Goal: Task Accomplishment & Management: Use online tool/utility

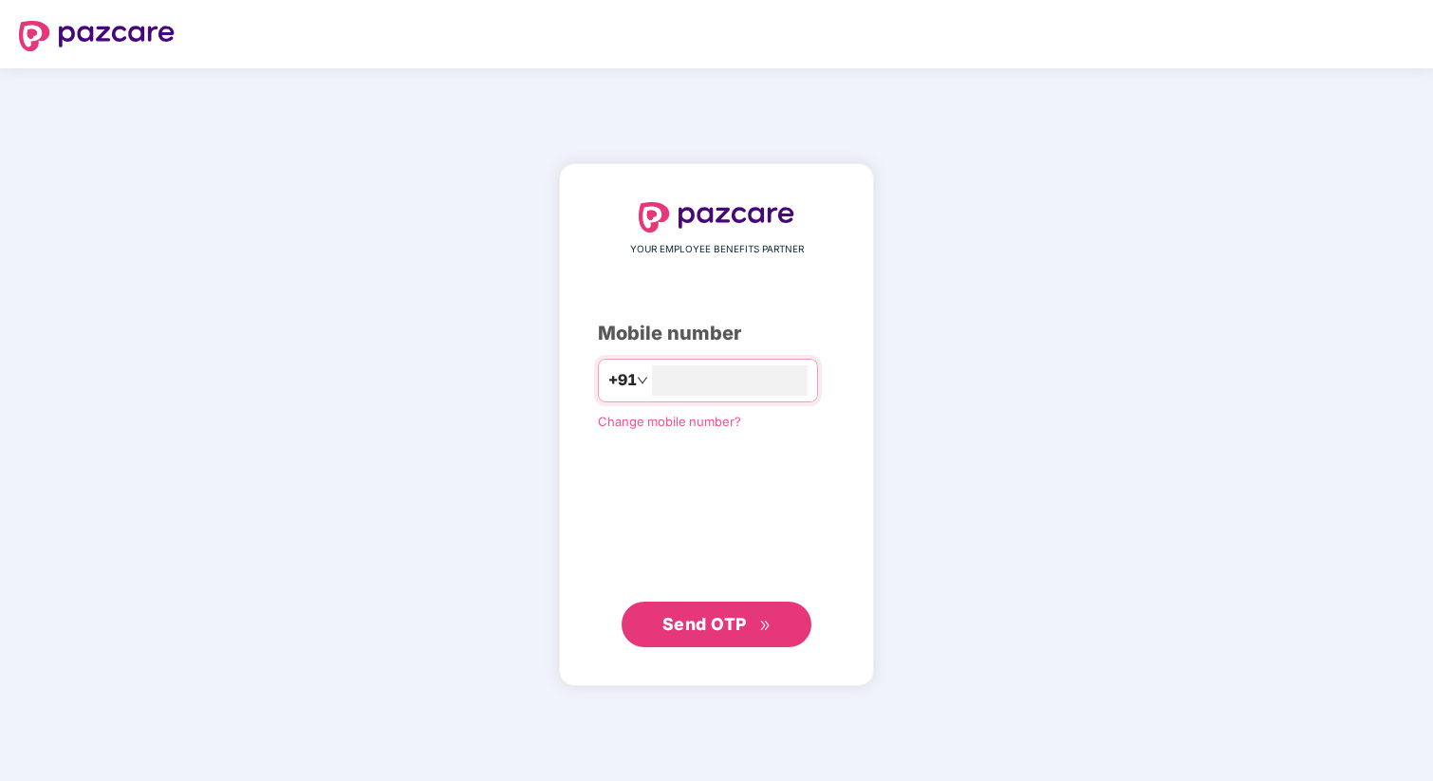
type input "**********"
click at [704, 635] on span "Send OTP" at bounding box center [717, 624] width 109 height 27
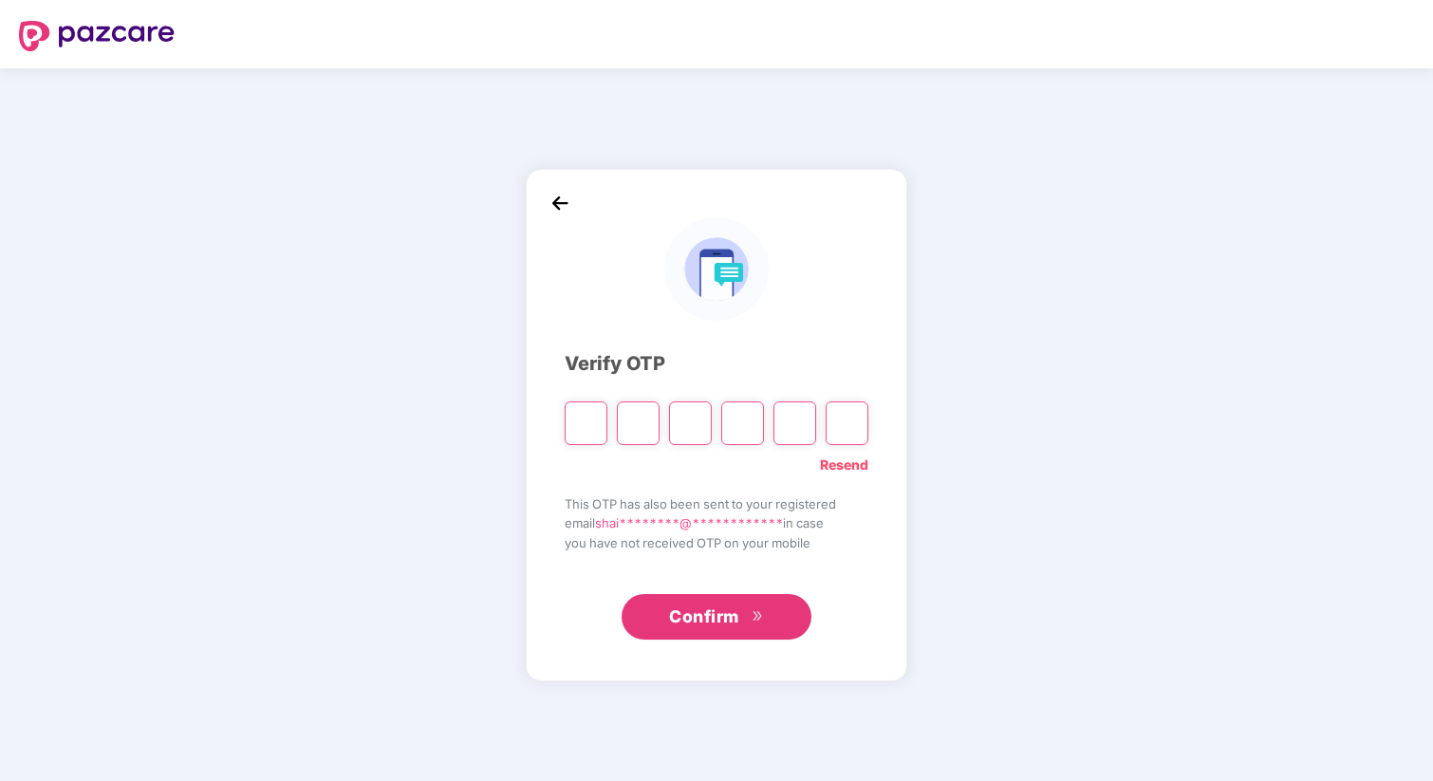
type input "*"
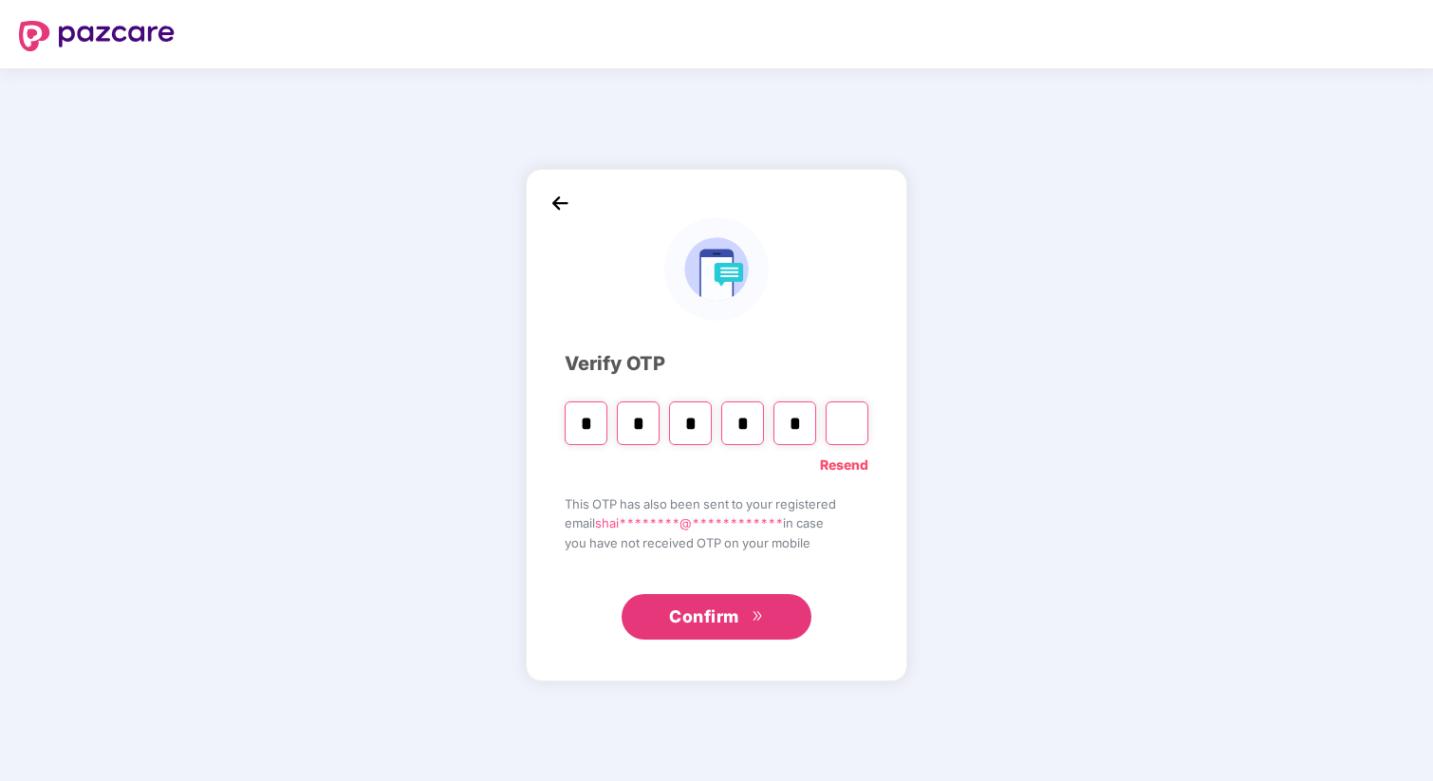
type input "*"
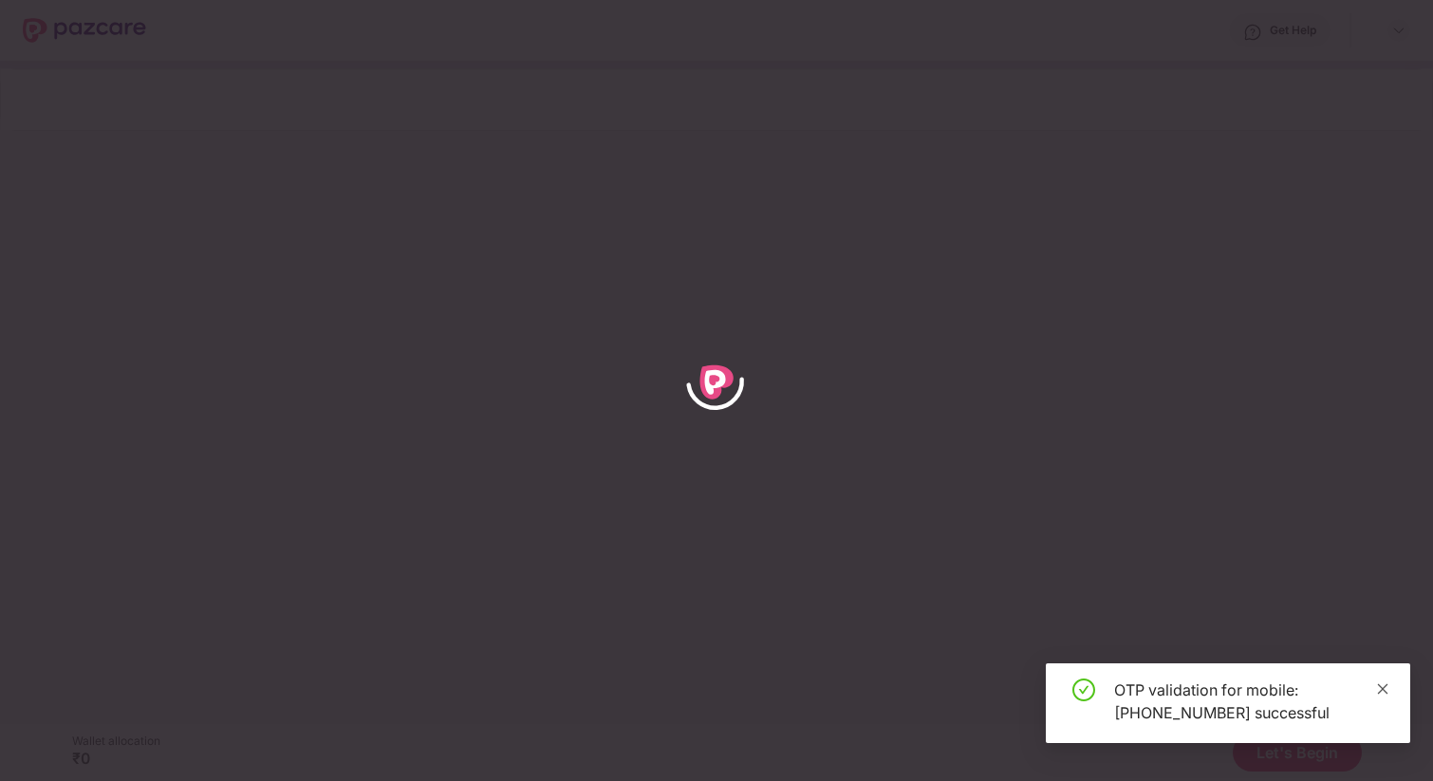
click at [1385, 685] on icon "close" at bounding box center [1383, 688] width 10 height 10
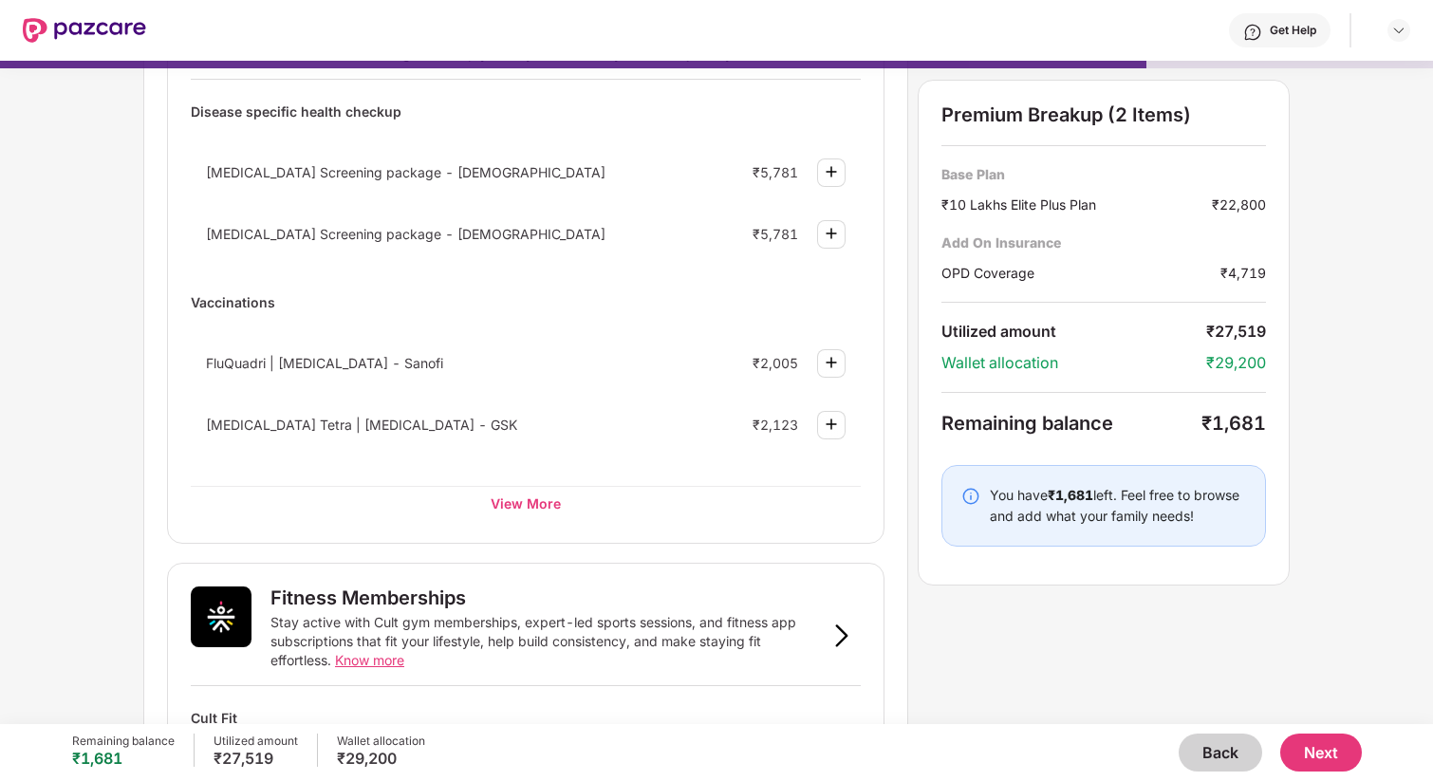
scroll to position [143, 0]
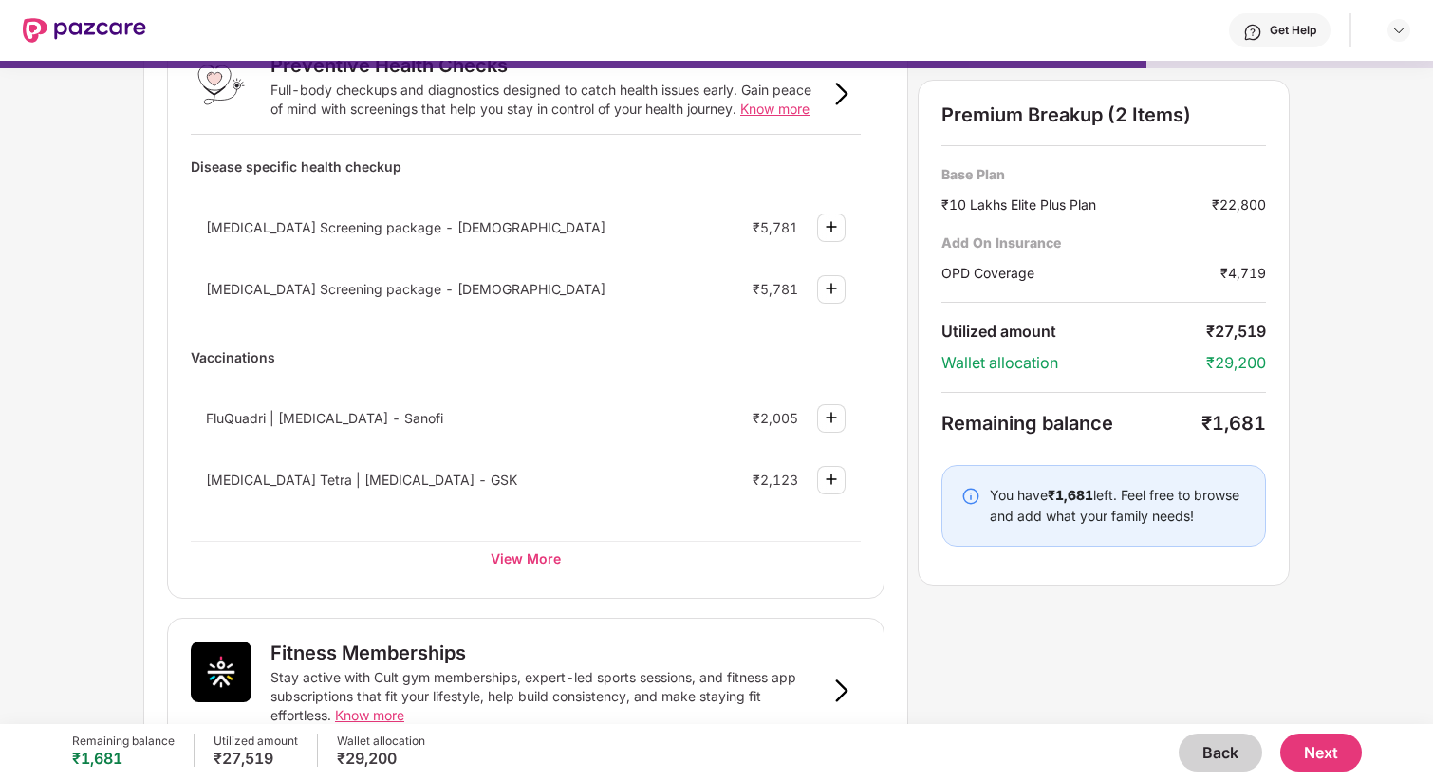
click at [1213, 769] on button "Back" at bounding box center [1221, 753] width 84 height 38
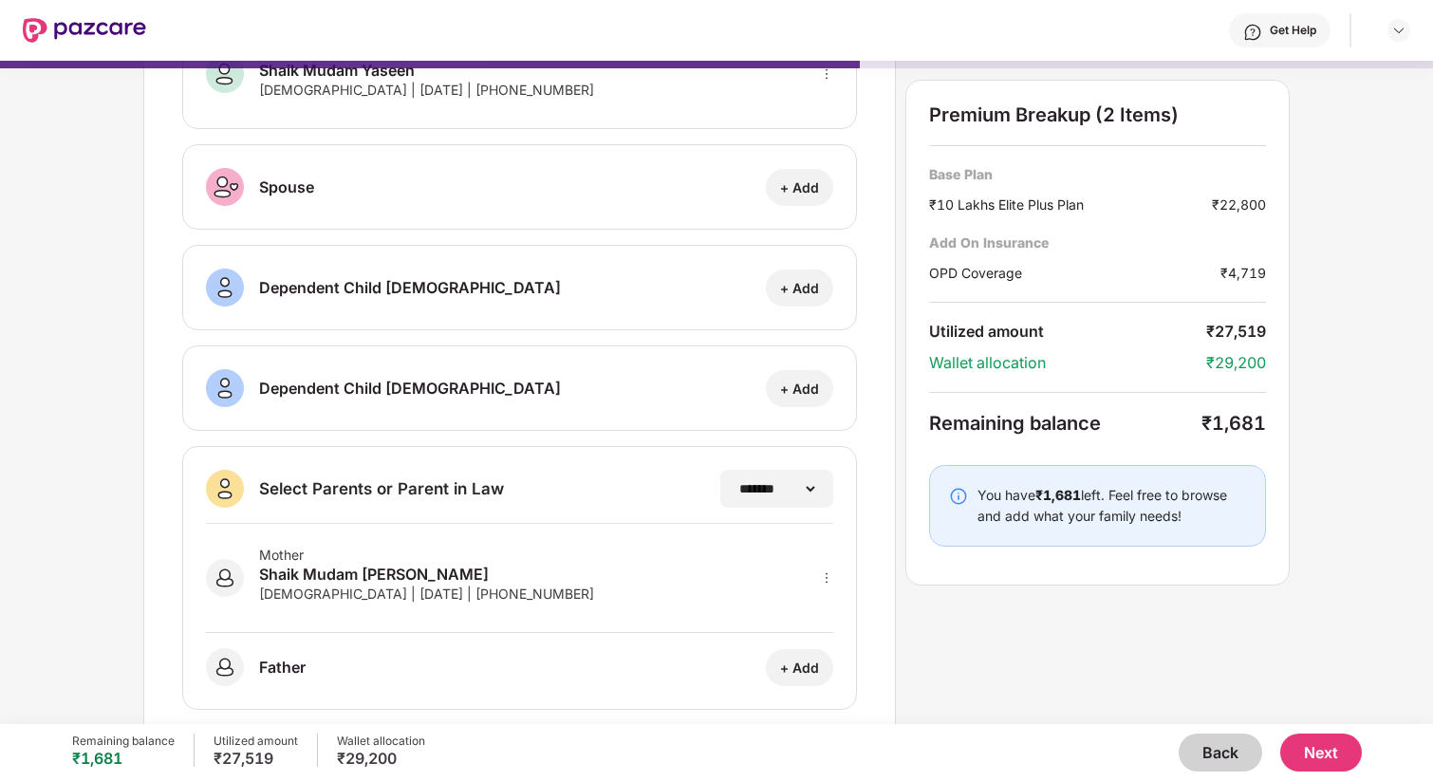
click at [1224, 756] on button "Back" at bounding box center [1221, 753] width 84 height 38
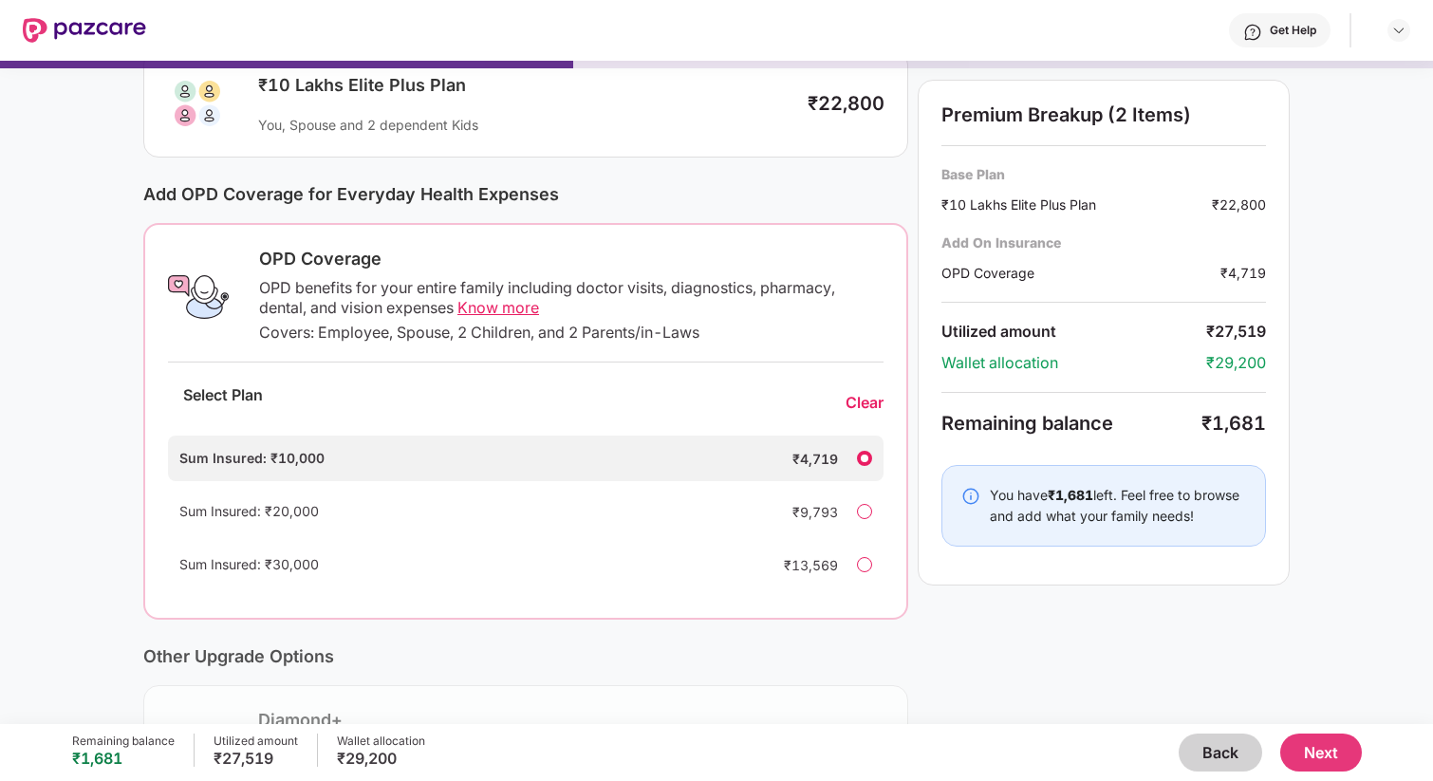
click at [1224, 756] on button "Back" at bounding box center [1221, 753] width 84 height 38
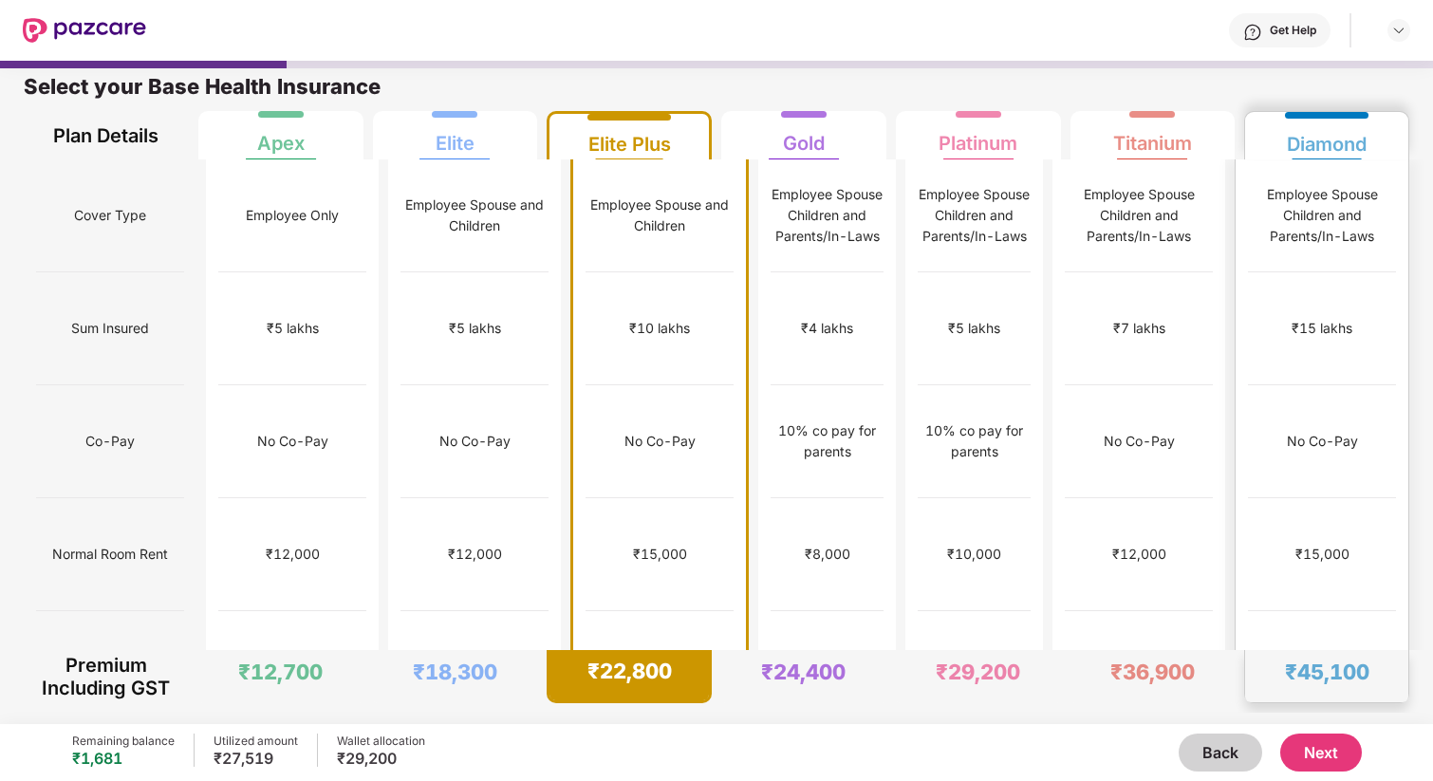
click at [1269, 690] on div "₹45,100" at bounding box center [1326, 676] width 163 height 52
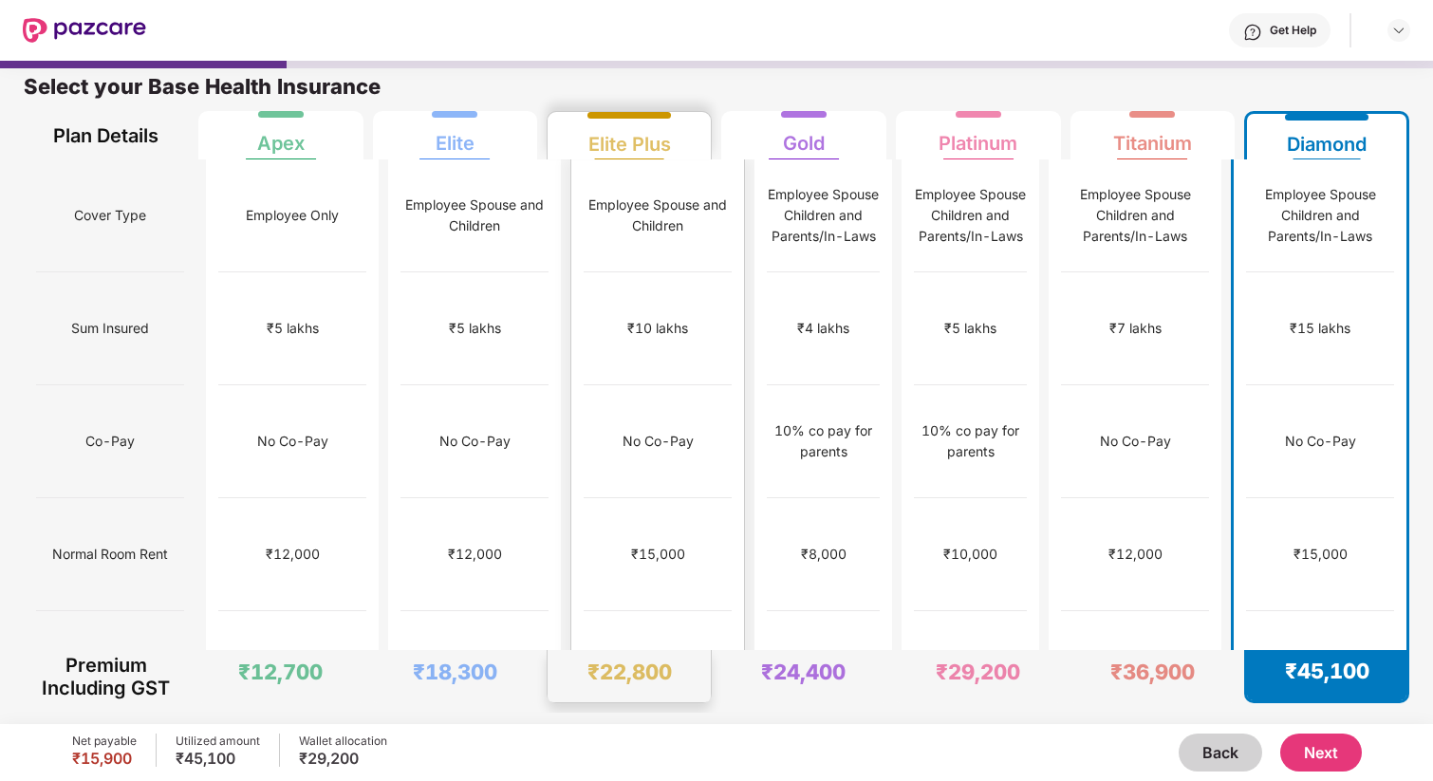
click at [642, 544] on div "₹15,000" at bounding box center [658, 554] width 54 height 21
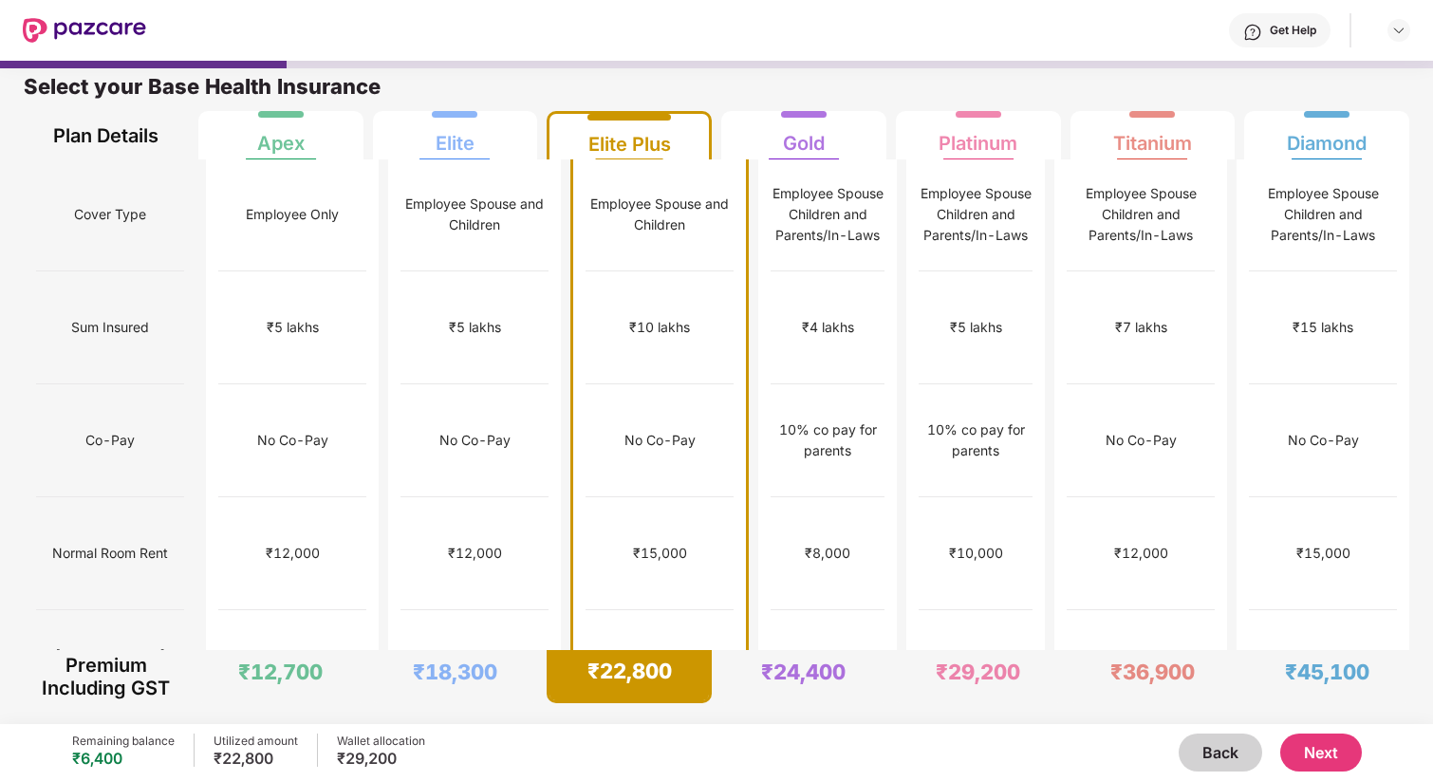
scroll to position [0, 0]
click at [948, 724] on div "₹1,00,000" at bounding box center [976, 780] width 112 height 113
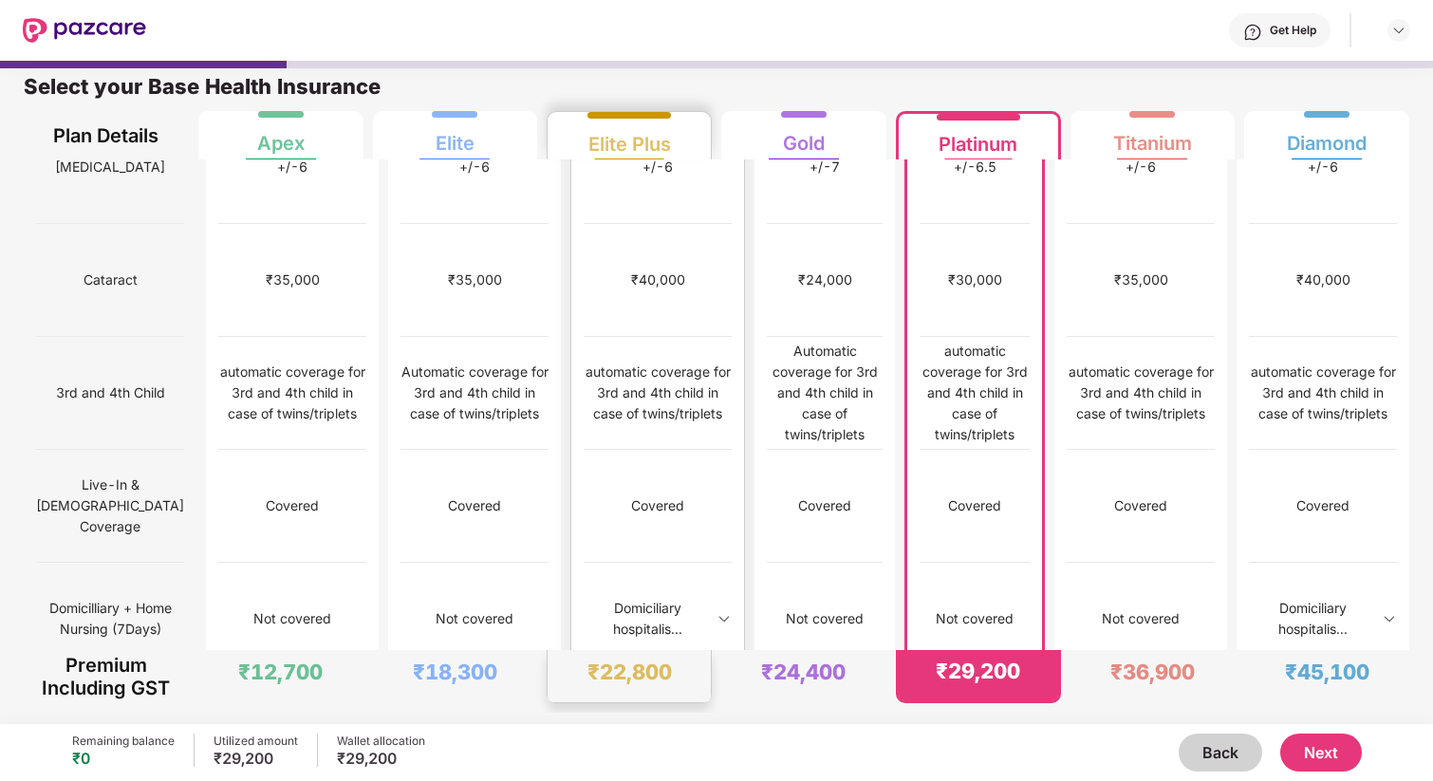
scroll to position [965, 0]
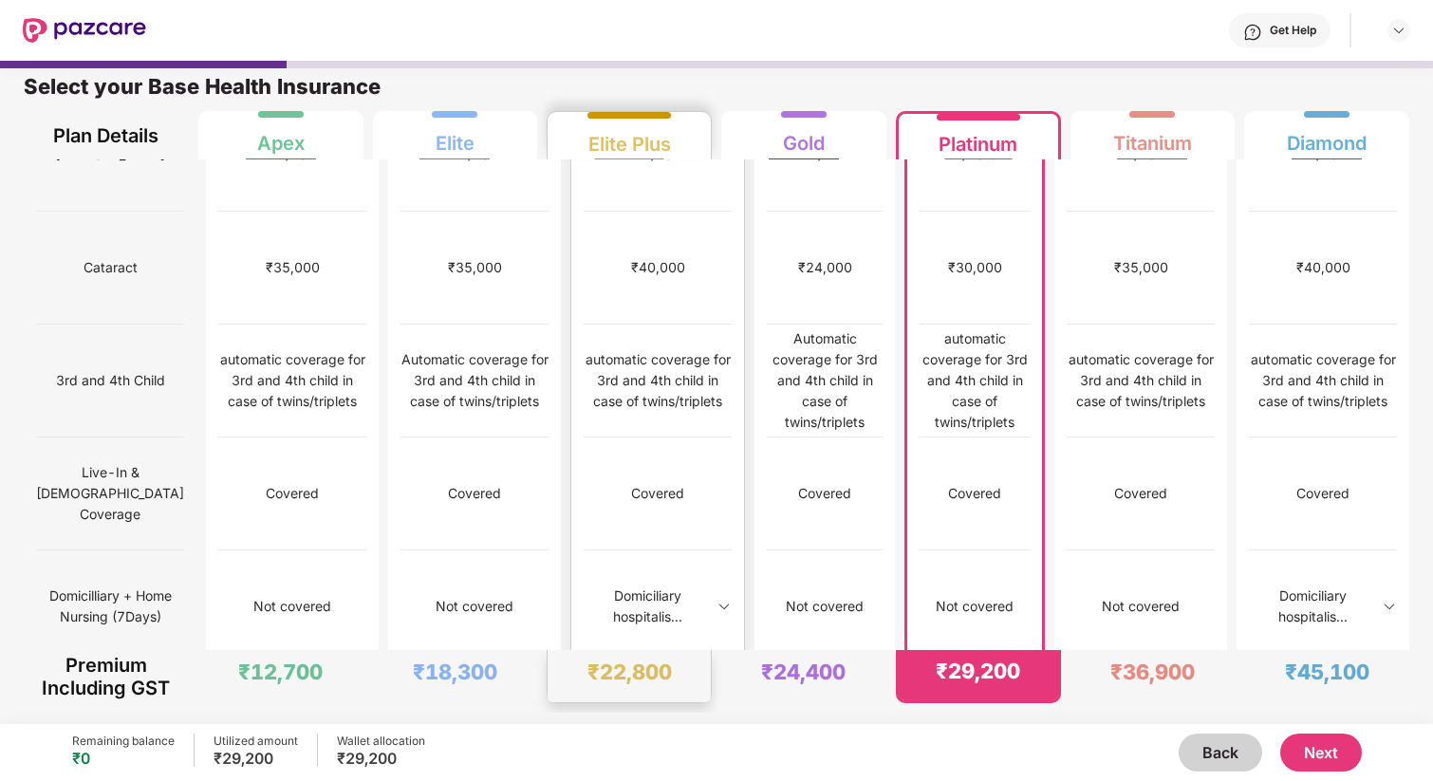
click at [653, 586] on div "Domiciliary hospitalis..." at bounding box center [648, 607] width 128 height 42
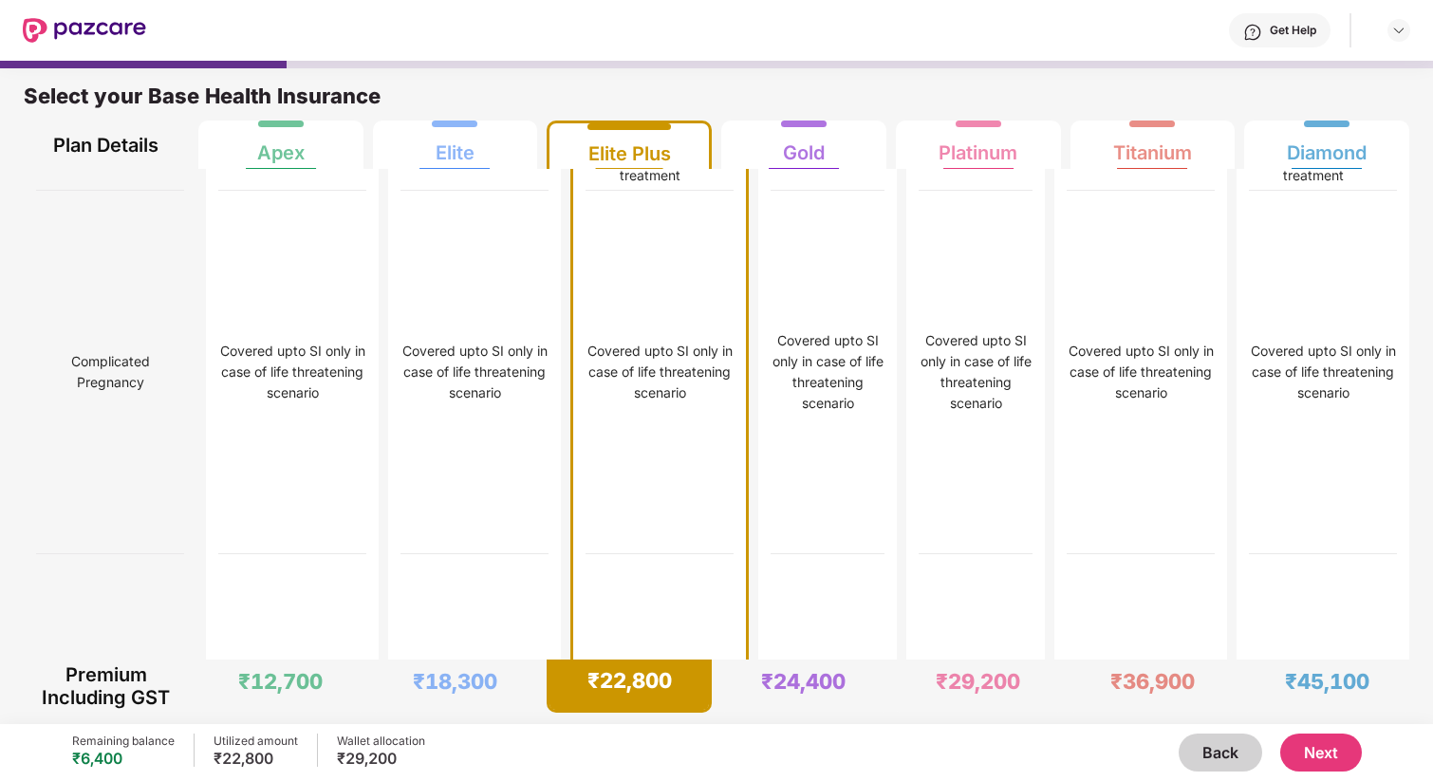
scroll to position [4723, 0]
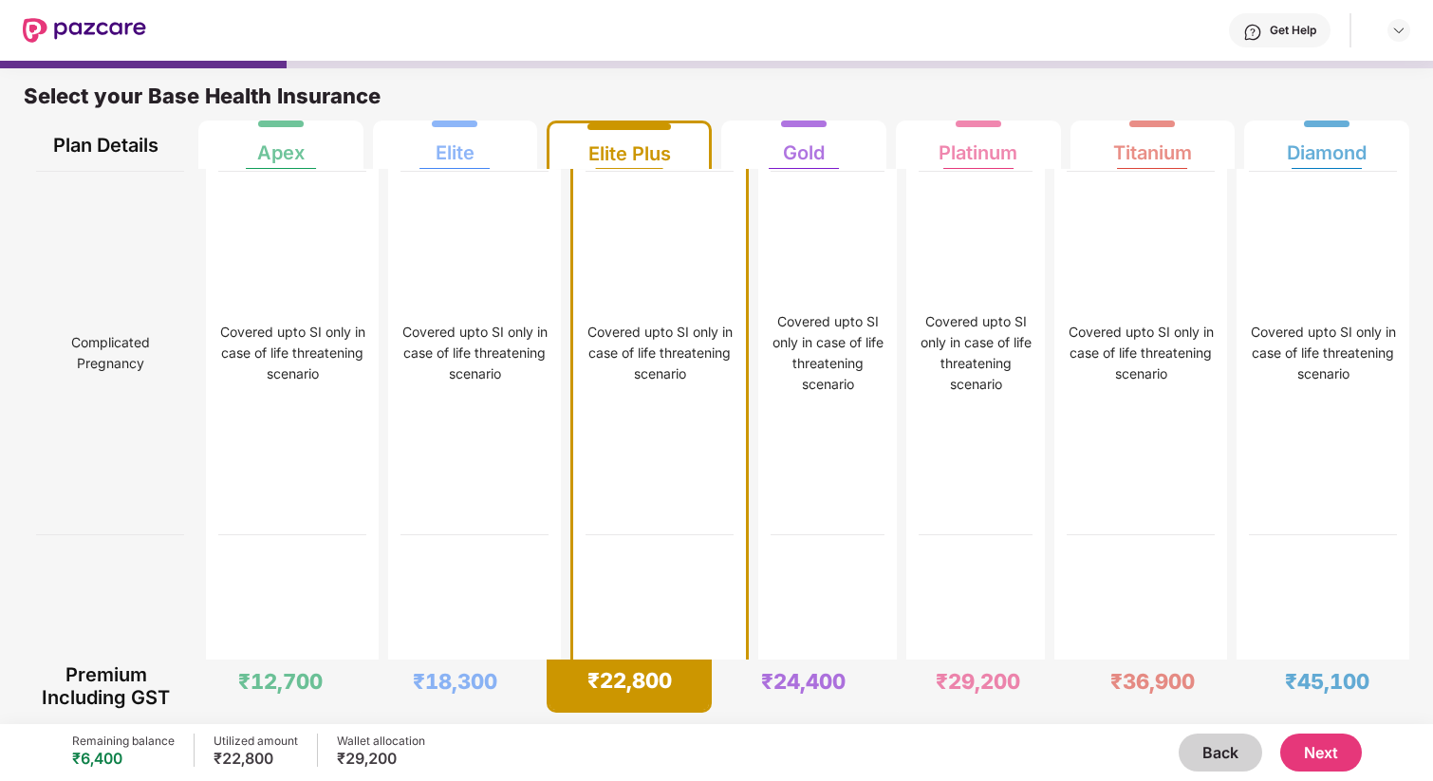
click at [1330, 761] on button "Next" at bounding box center [1321, 753] width 82 height 38
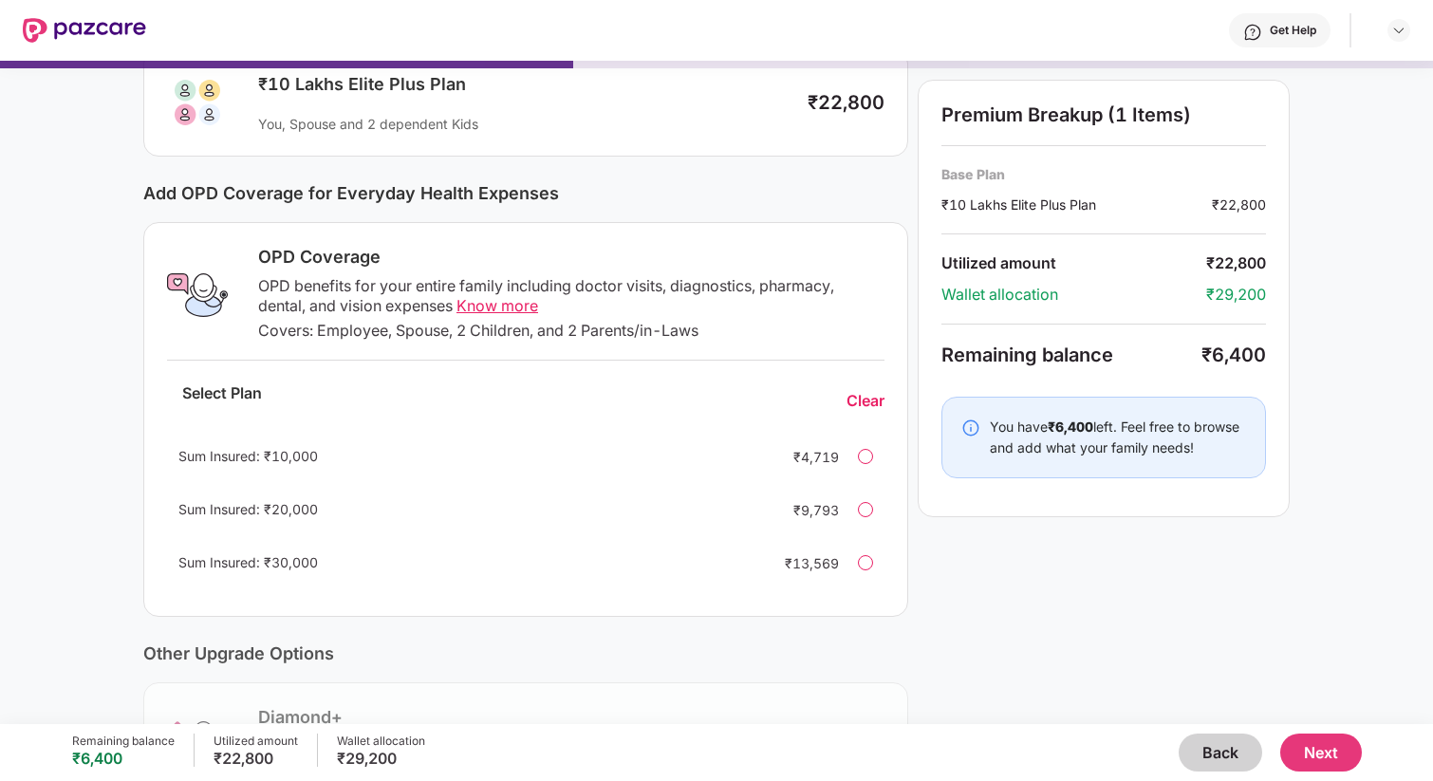
scroll to position [154, 0]
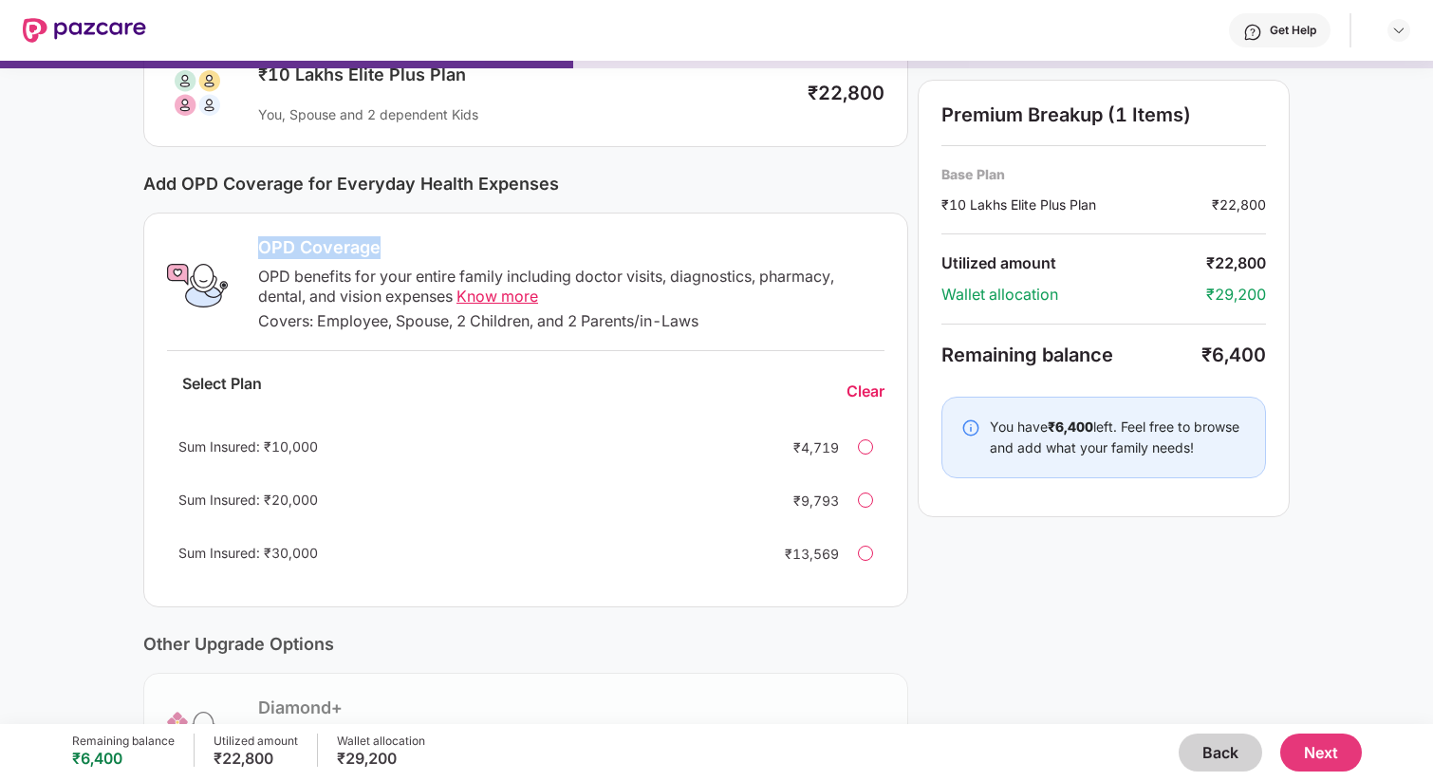
drag, startPoint x: 253, startPoint y: 241, endPoint x: 417, endPoint y: 257, distance: 164.1
click at [417, 257] on div "OPD Coverage OPD benefits for your entire family including doctor visits, diagn…" at bounding box center [566, 285] width 638 height 99
drag, startPoint x: 317, startPoint y: 325, endPoint x: 446, endPoint y: 325, distance: 129.1
click at [446, 325] on div "Covers: Employee, Spouse, 2 Children, and 2 Parents/in-Laws" at bounding box center [571, 321] width 626 height 20
click at [509, 327] on div "Covers: Employee, Spouse, 2 Children, and 2 Parents/in-Laws" at bounding box center [571, 321] width 626 height 20
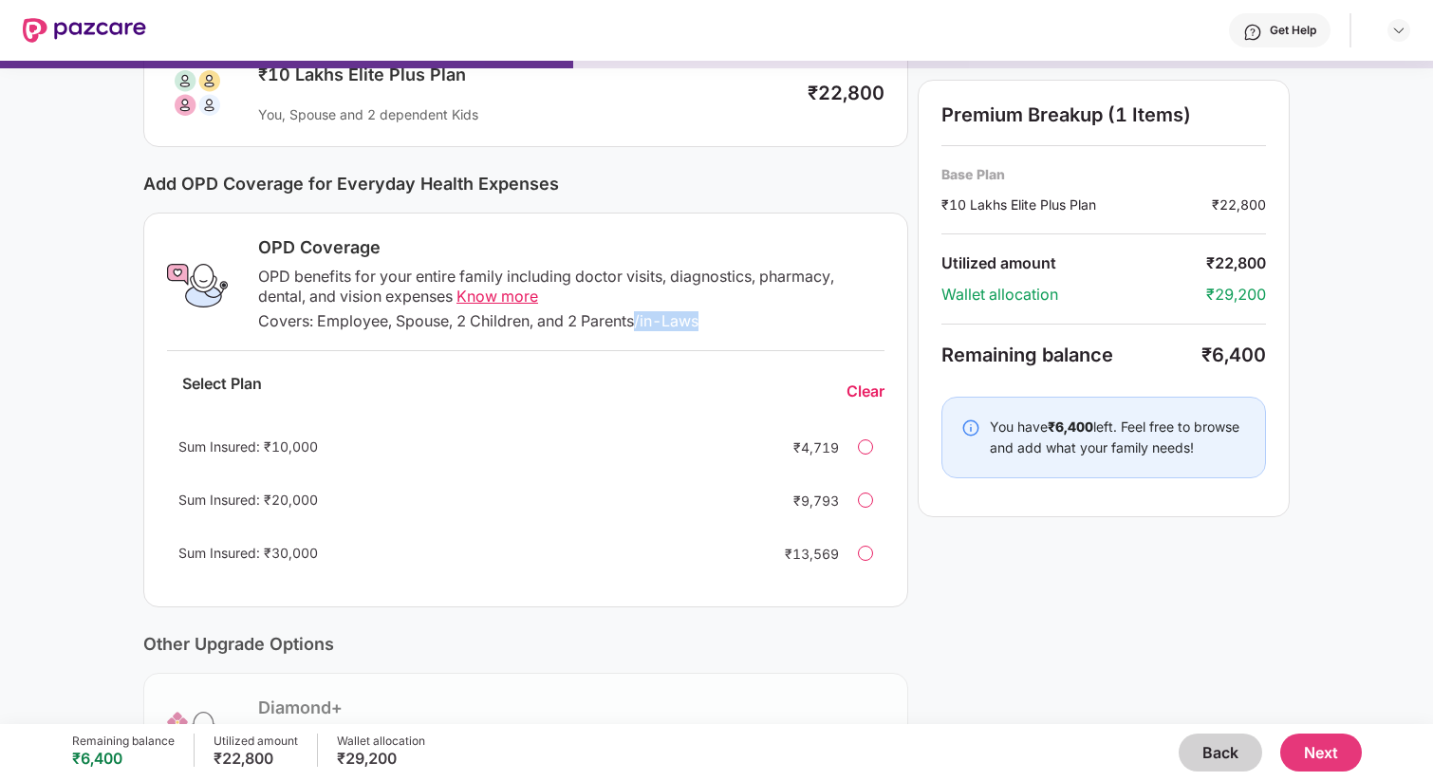
drag, startPoint x: 641, startPoint y: 322, endPoint x: 713, endPoint y: 334, distance: 73.2
click at [716, 336] on div "OPD Coverage OPD benefits for your entire family including doctor visits, diagn…" at bounding box center [525, 410] width 765 height 395
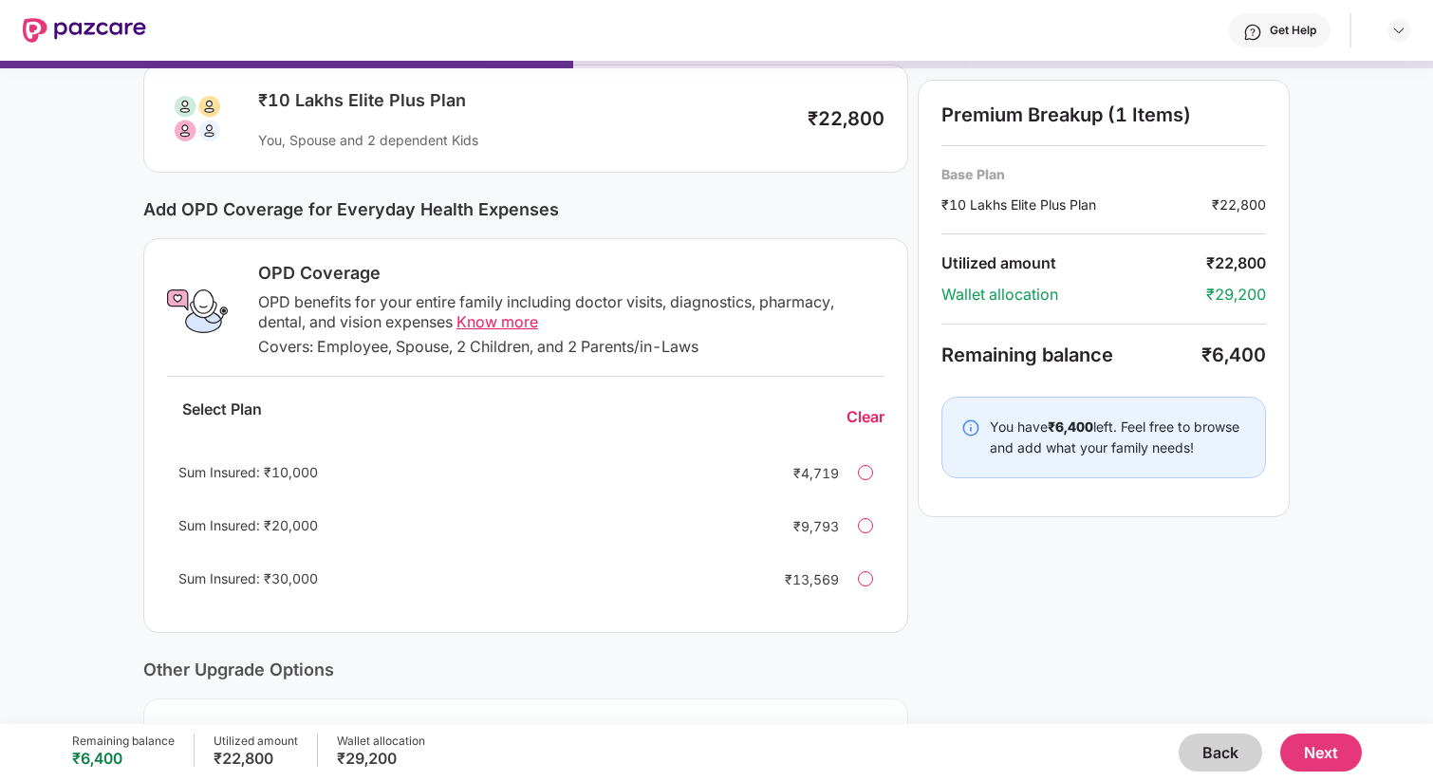
click at [867, 477] on div at bounding box center [865, 472] width 15 height 15
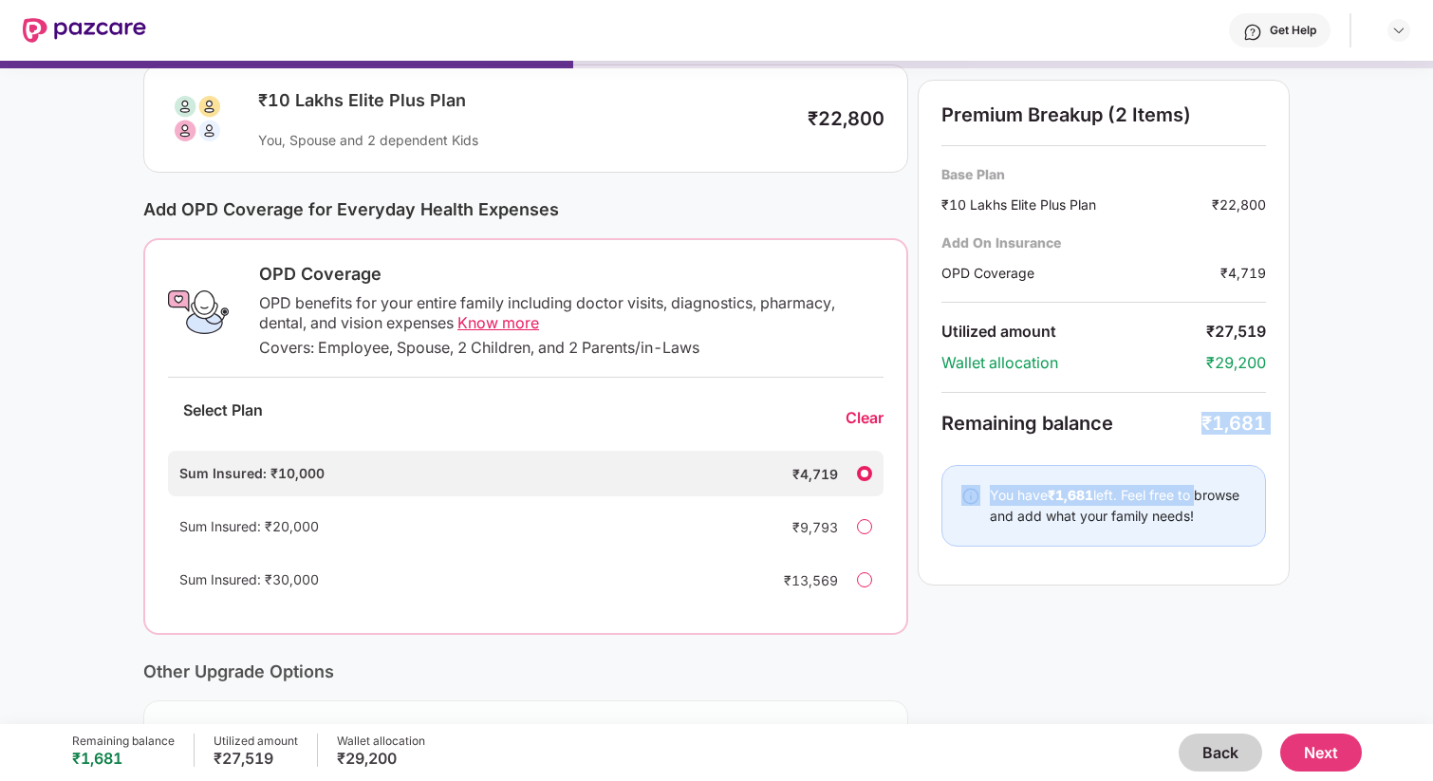
drag, startPoint x: 1178, startPoint y: 424, endPoint x: 1389, endPoint y: 427, distance: 210.7
click at [1389, 427] on div "Current Base Plan Change ₹10 Lakhs Elite Plus Plan You, Spouse and 2 dependent …" at bounding box center [716, 478] width 1433 height 1005
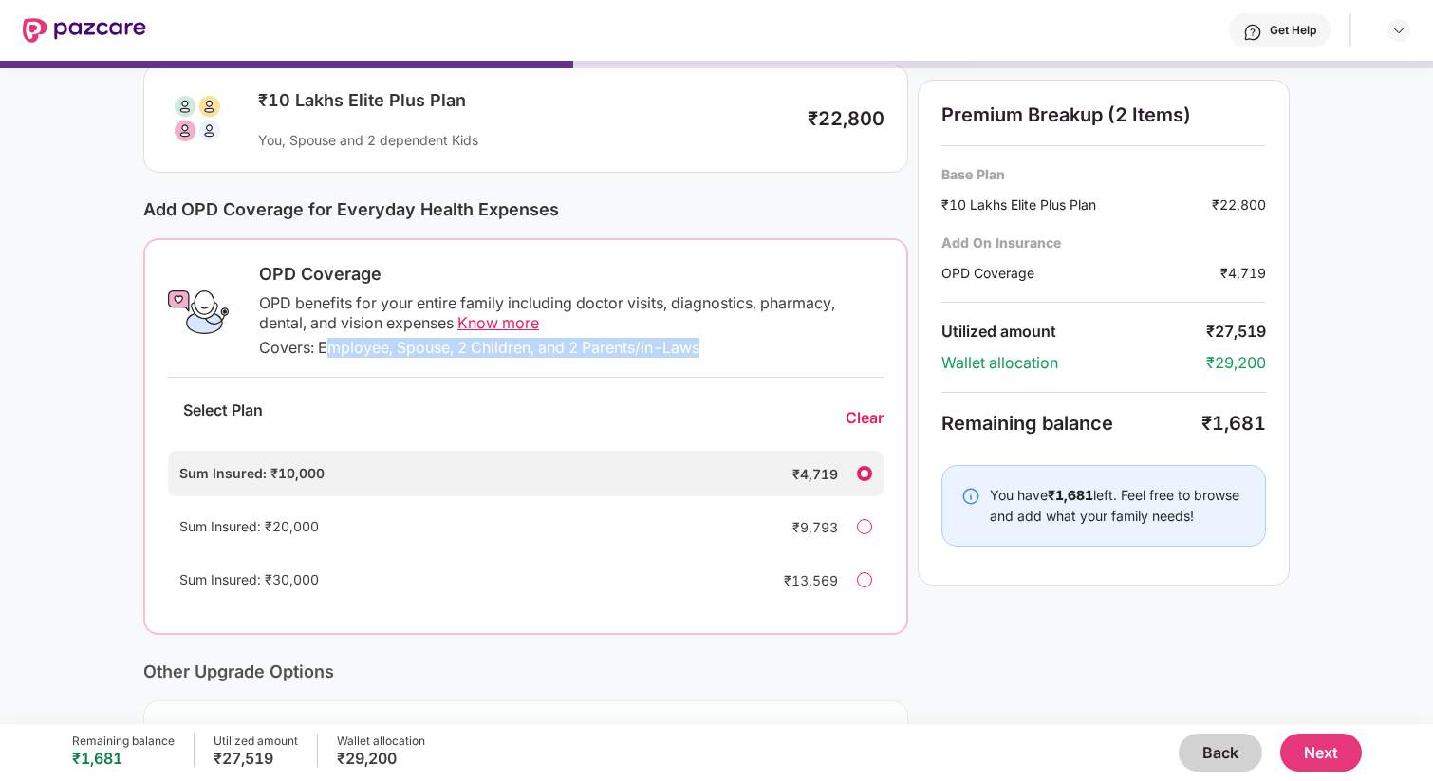
drag, startPoint x: 724, startPoint y: 352, endPoint x: 321, endPoint y: 338, distance: 403.7
click at [321, 338] on div "Covers: Employee, Spouse, 2 Children, and 2 Parents/in-Laws" at bounding box center [571, 348] width 625 height 20
drag, startPoint x: 1189, startPoint y: 420, endPoint x: 1302, endPoint y: 400, distance: 114.9
click at [1302, 400] on div "Current Base Plan Change ₹10 Lakhs Elite Plus Plan You, Spouse and 2 dependent …" at bounding box center [716, 478] width 1433 height 1005
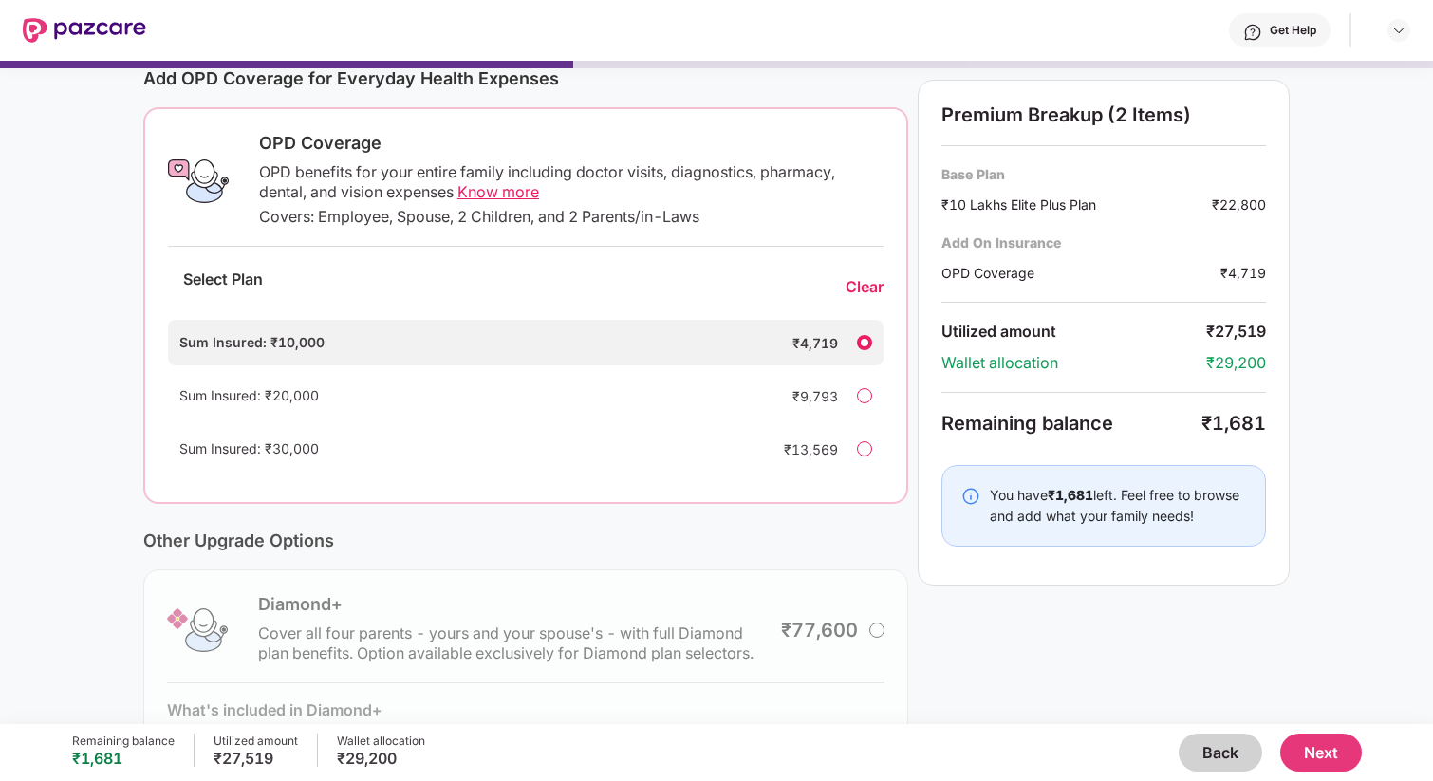
scroll to position [252, 0]
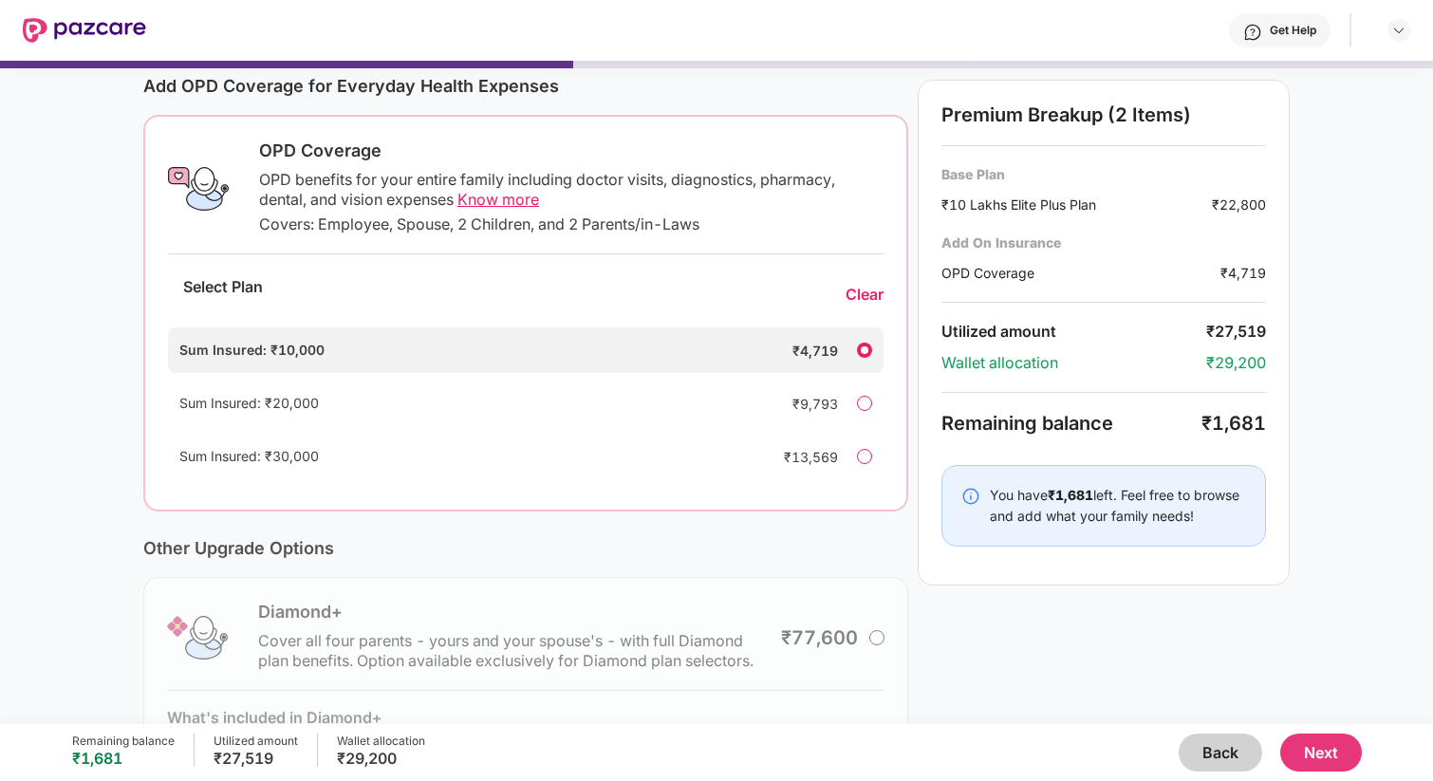
drag, startPoint x: 1193, startPoint y: 420, endPoint x: 1336, endPoint y: 420, distance: 143.3
click at [1336, 420] on div "Current Base Plan Change ₹10 Lakhs Elite Plus Plan You, Spouse and 2 dependent …" at bounding box center [716, 355] width 1433 height 1005
drag, startPoint x: 405, startPoint y: 758, endPoint x: 327, endPoint y: 758, distance: 78.8
click at [327, 758] on div "Remaining balance ₹1,681 Utilized amount ₹27,519 Wallet allocation ₹29,200" at bounding box center [248, 753] width 353 height 38
drag, startPoint x: 1204, startPoint y: 327, endPoint x: 1293, endPoint y: 340, distance: 90.1
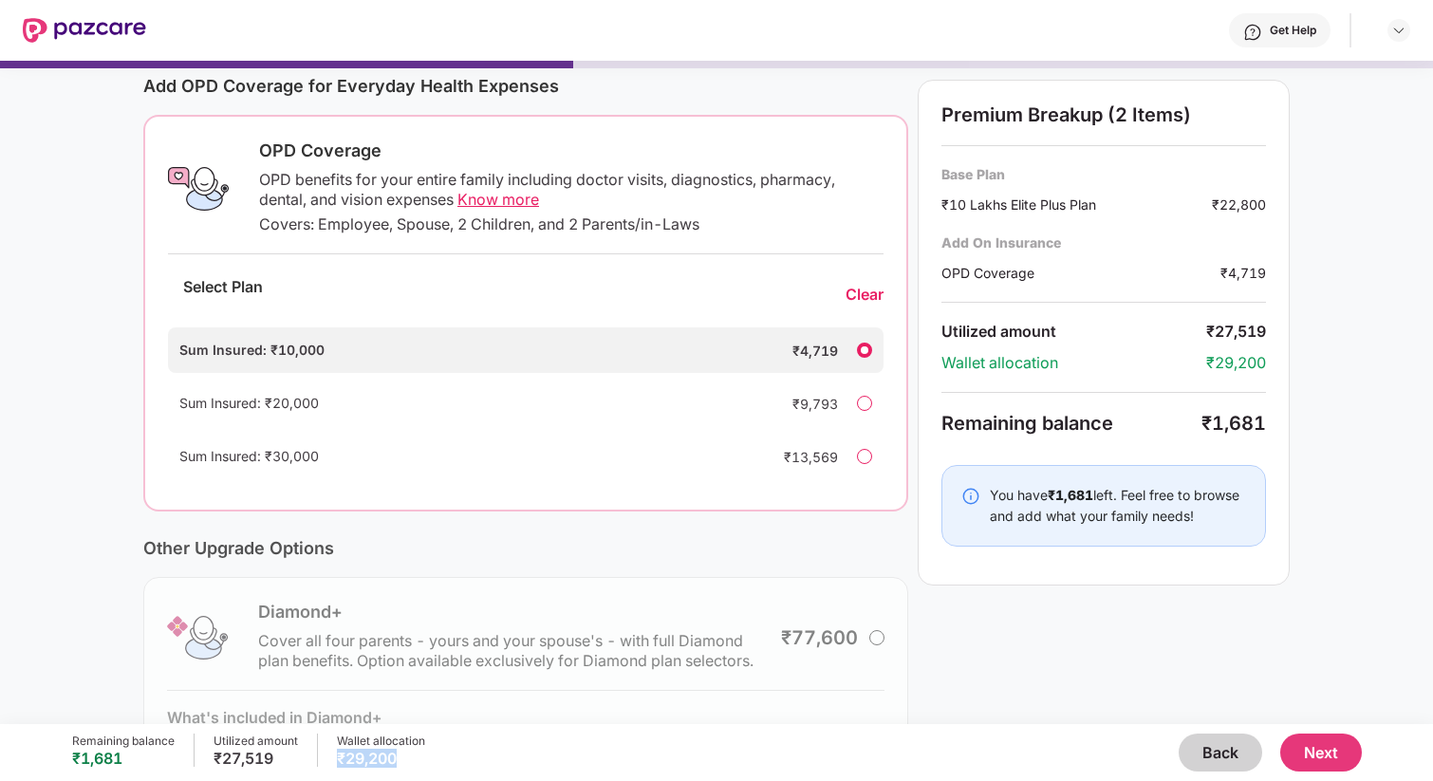
click at [1293, 340] on div "Current Base Plan Change ₹10 Lakhs Elite Plus Plan You, Spouse and 2 dependent …" at bounding box center [716, 355] width 1433 height 1005
click at [1235, 421] on div "₹1,681" at bounding box center [1234, 423] width 65 height 23
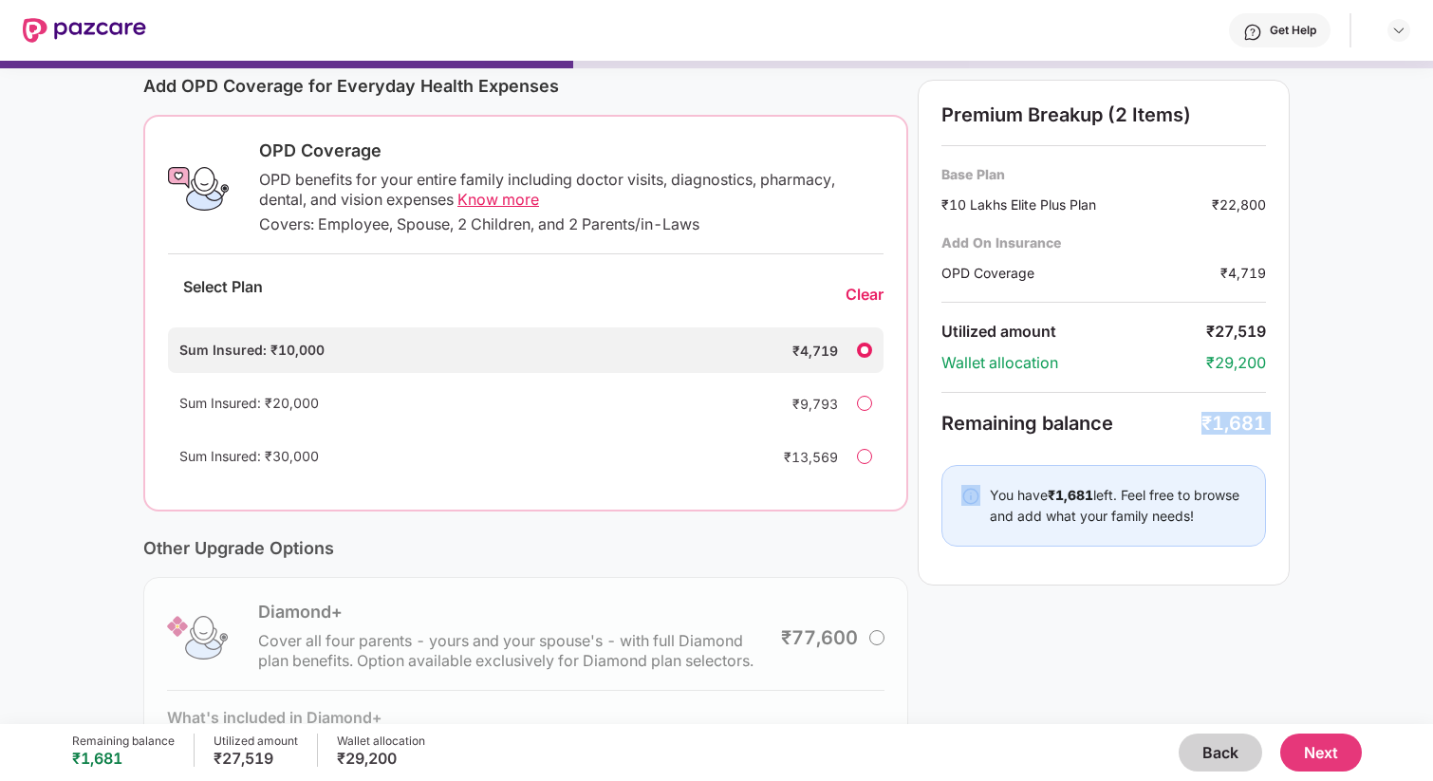
click at [1235, 421] on div "₹1,681" at bounding box center [1234, 423] width 65 height 23
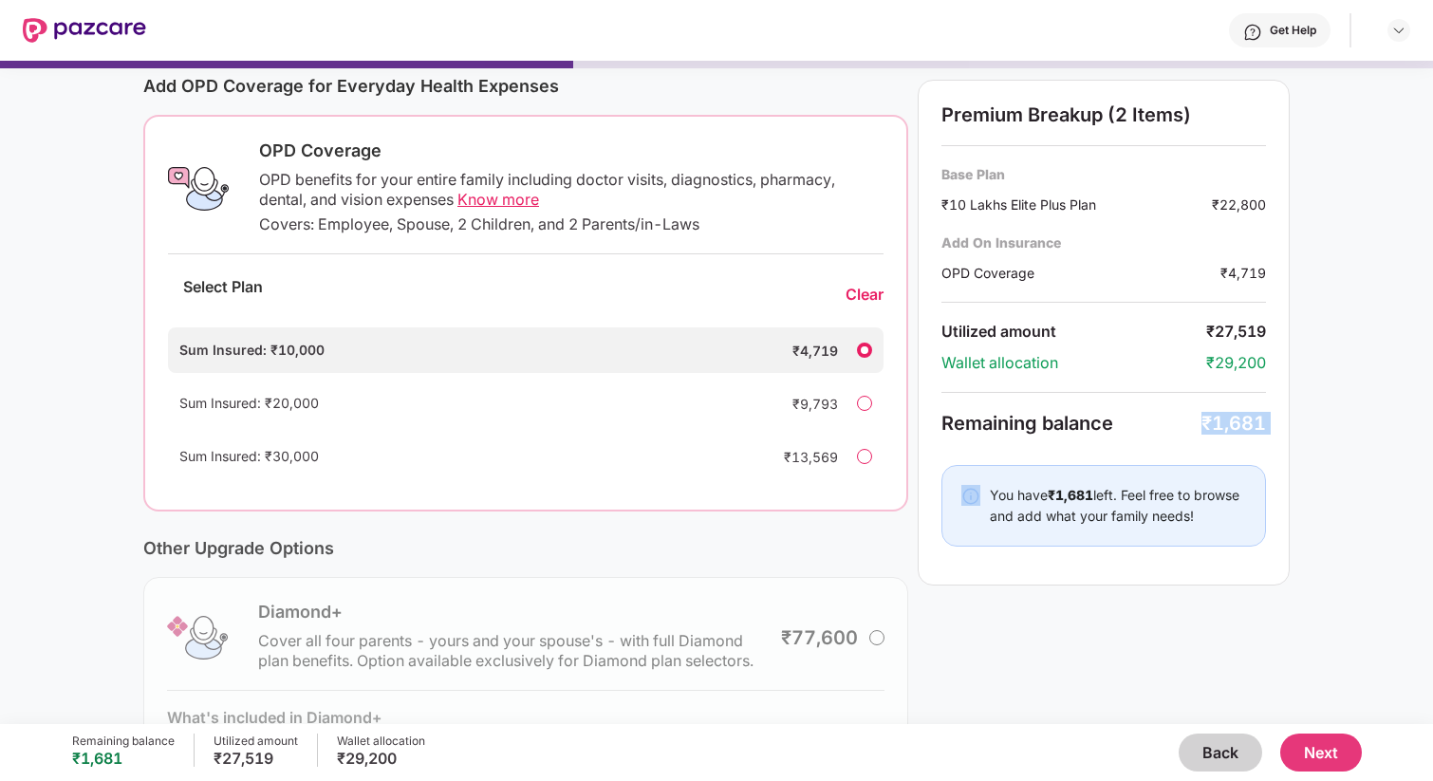
scroll to position [0, 0]
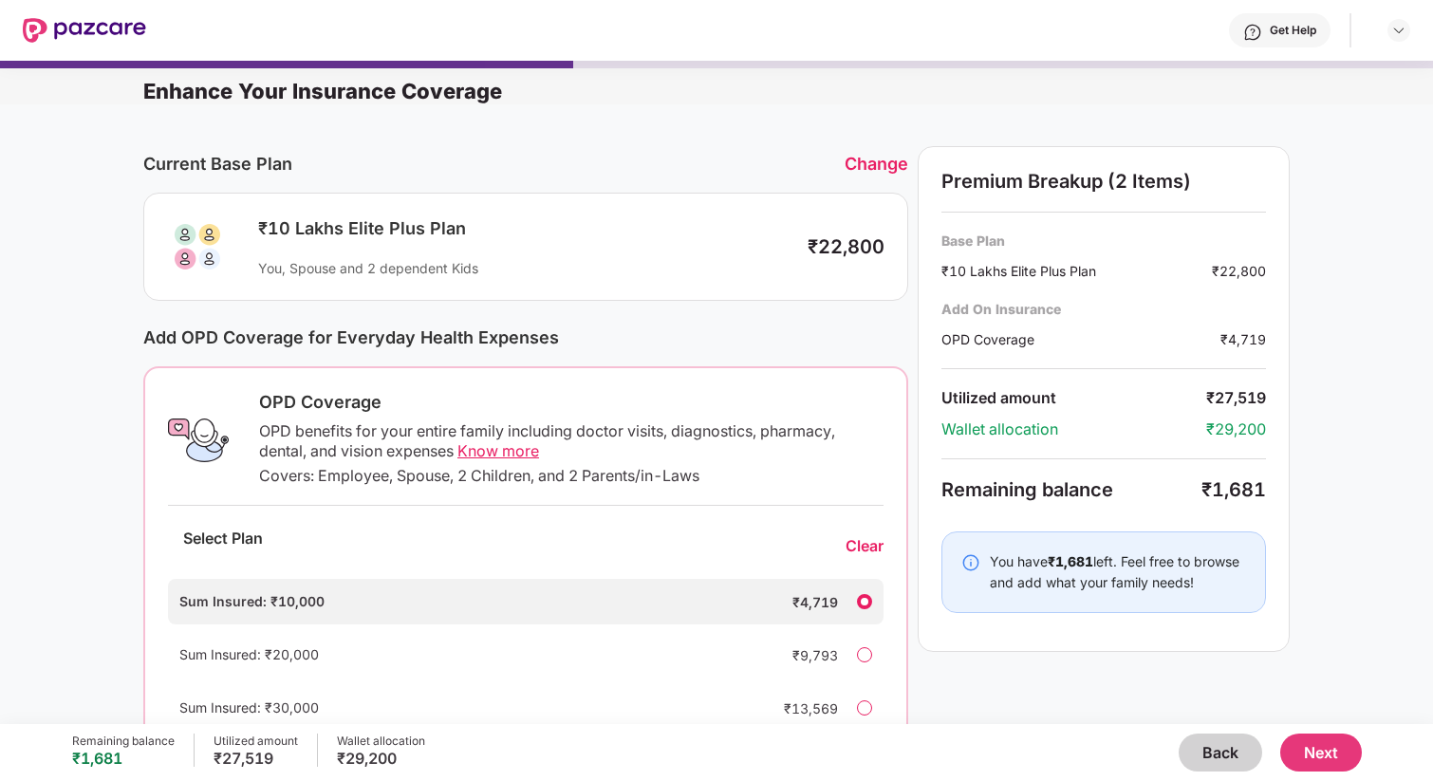
click at [1235, 428] on div "₹29,200" at bounding box center [1236, 430] width 60 height 20
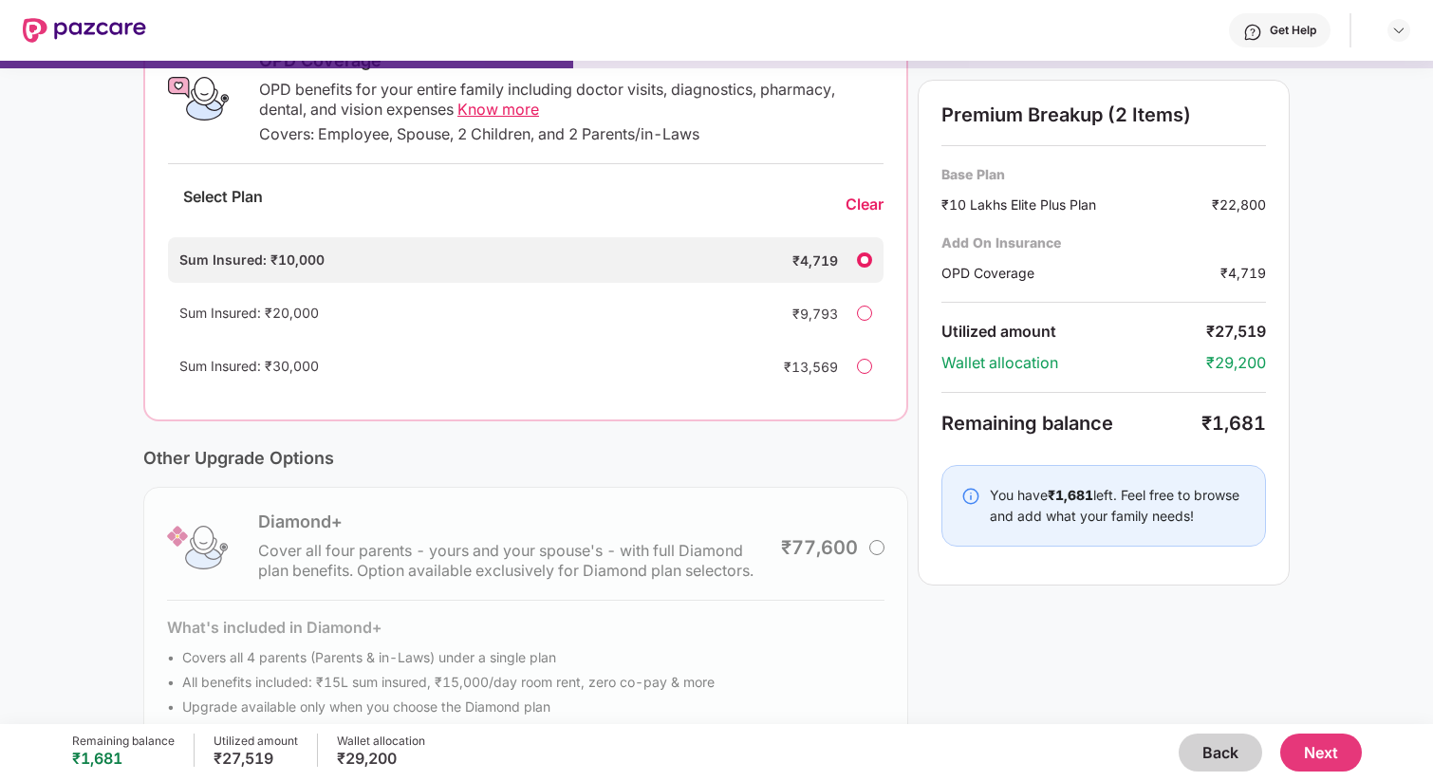
scroll to position [385, 0]
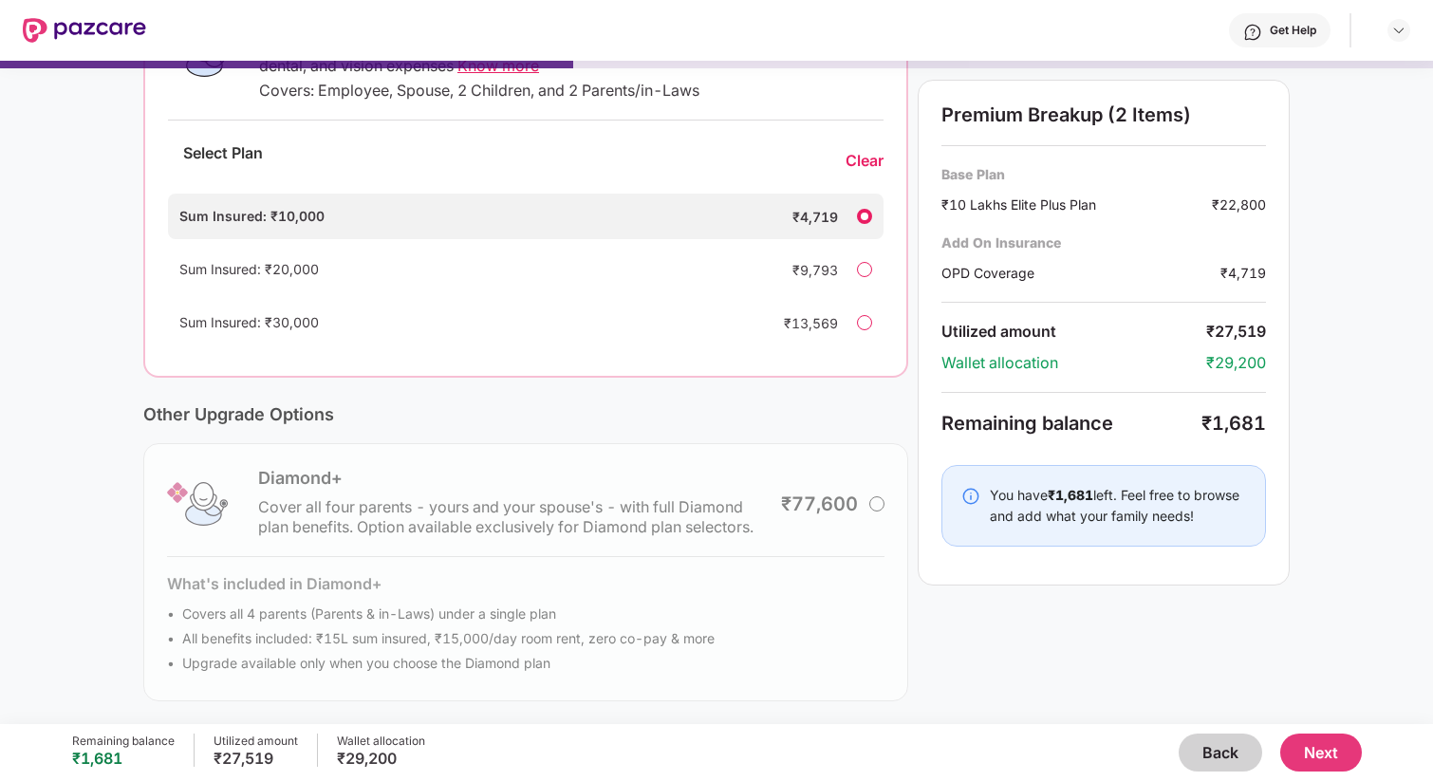
click at [872, 270] on div "Sum Insured: ₹20,000 ₹9,793" at bounding box center [526, 270] width 716 height 46
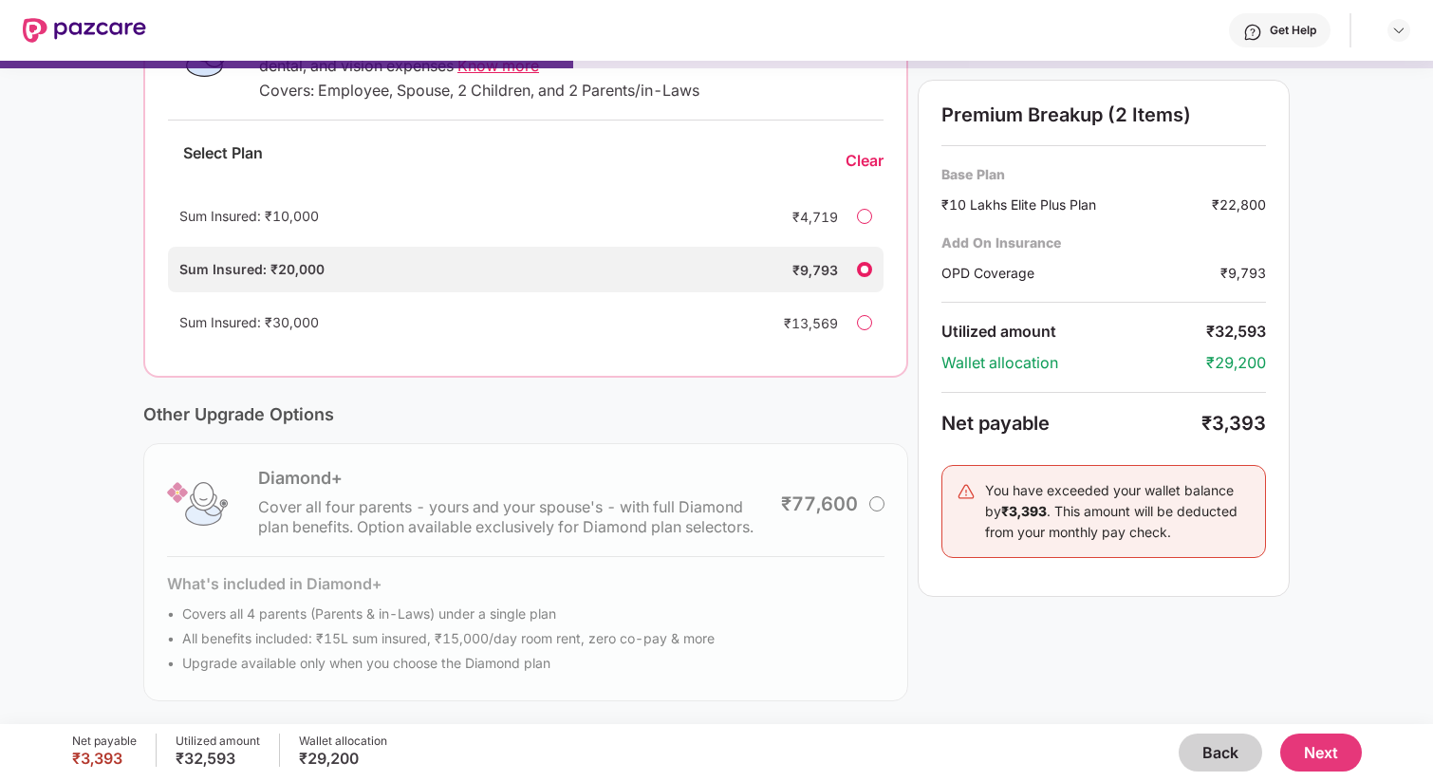
click at [865, 200] on div "Sum Insured: ₹10,000 ₹4,719" at bounding box center [526, 217] width 716 height 46
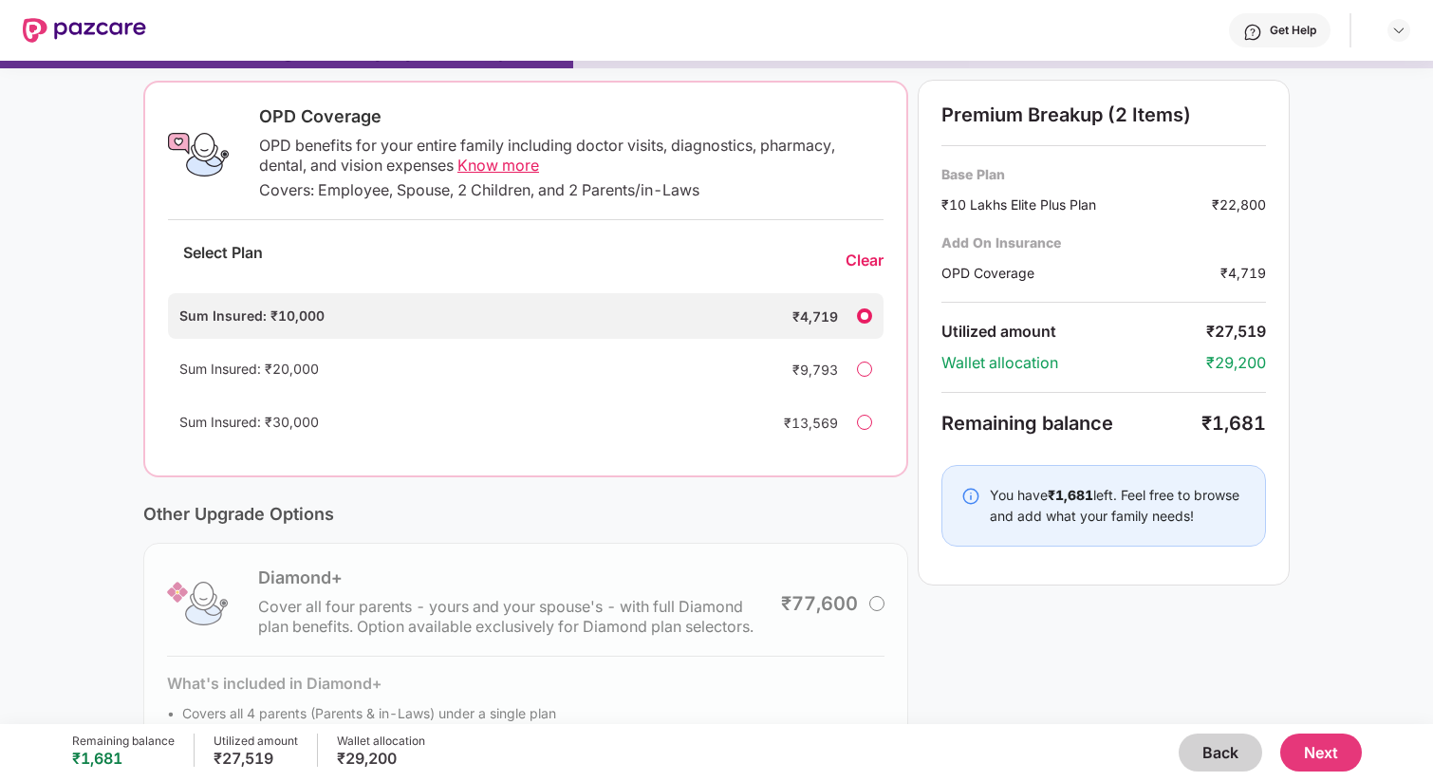
scroll to position [307, 0]
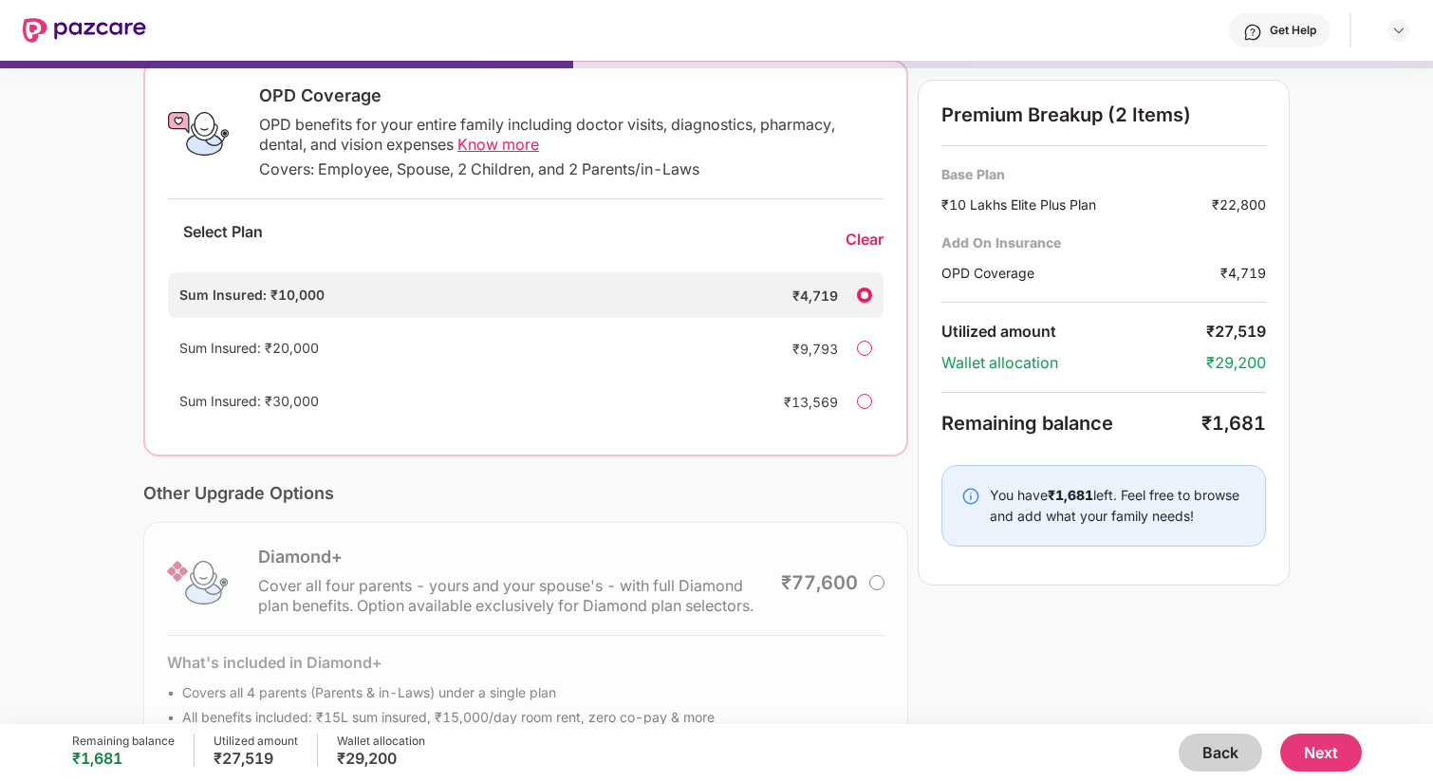
click at [860, 368] on div "Sum Insured: ₹20,000 ₹9,793" at bounding box center [526, 349] width 716 height 46
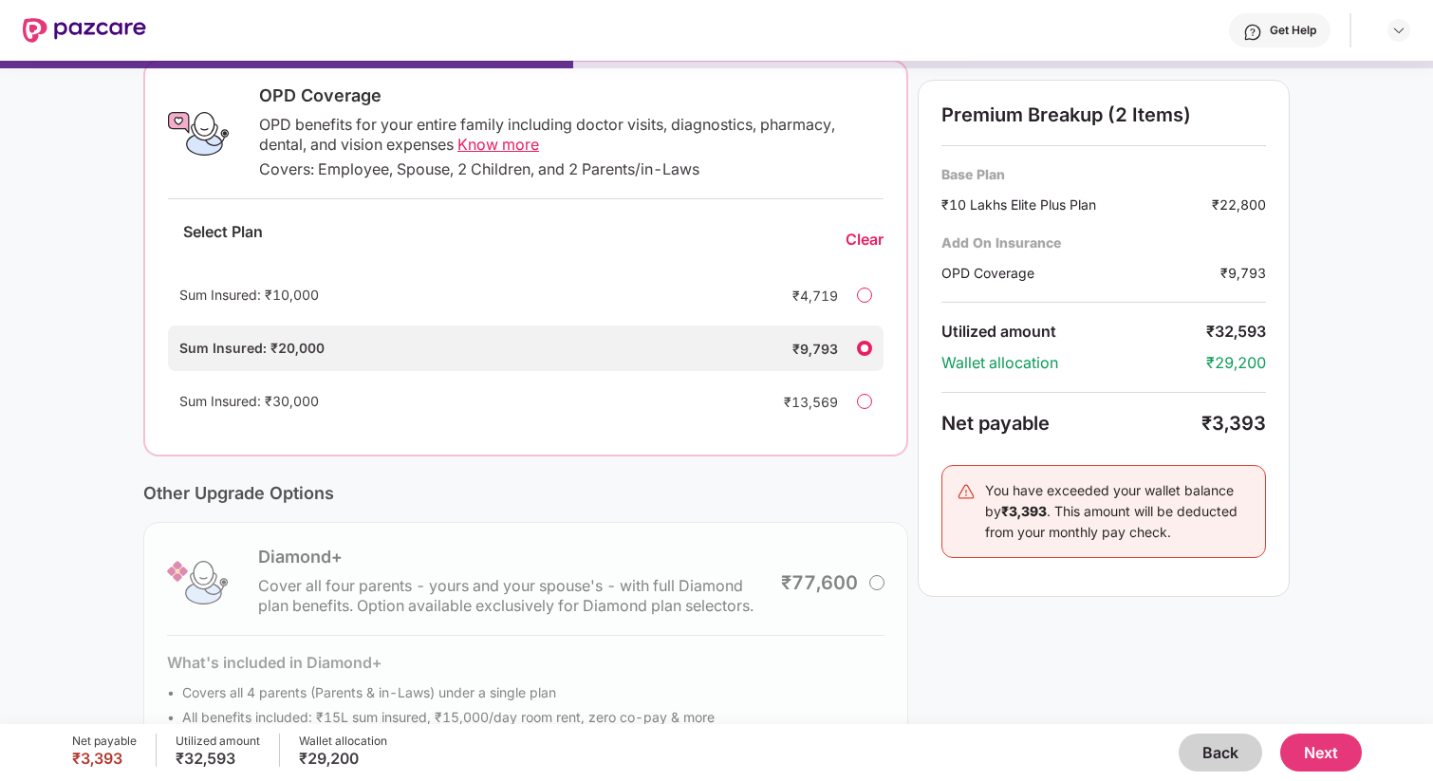
click at [866, 358] on div "Sum Insured: ₹20,000 ₹9,793" at bounding box center [526, 349] width 716 height 46
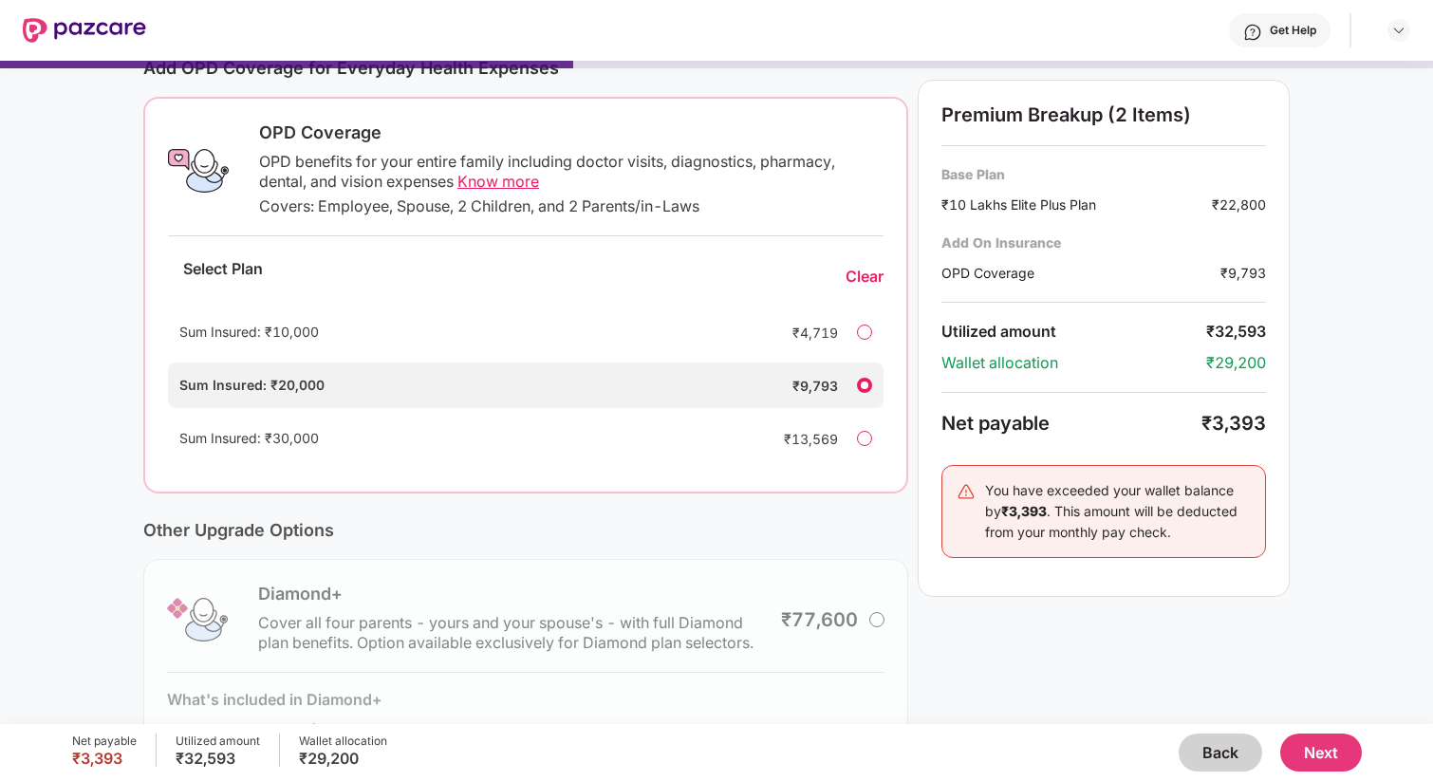
click at [841, 343] on div "Sum Insured: ₹10,000 ₹4,719" at bounding box center [526, 332] width 716 height 46
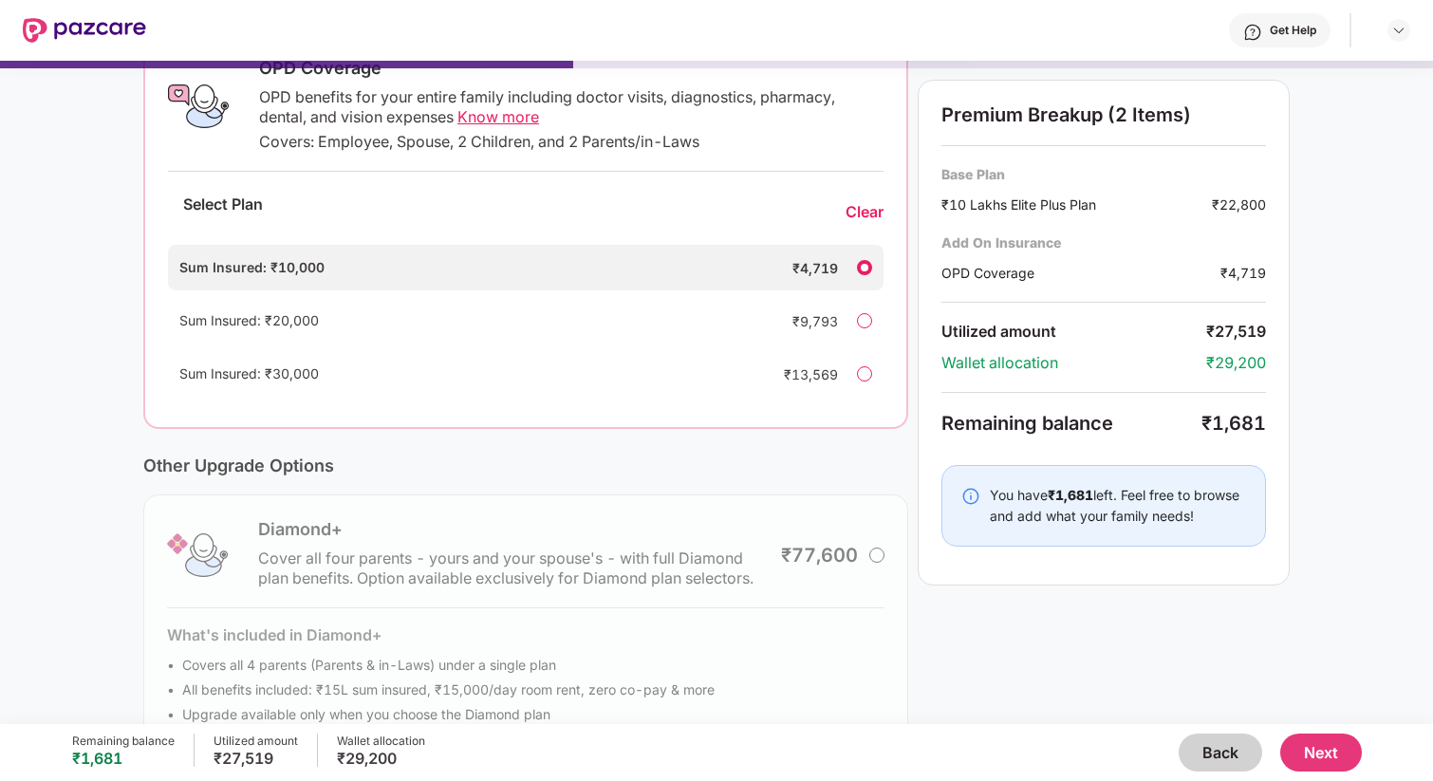
scroll to position [344, 0]
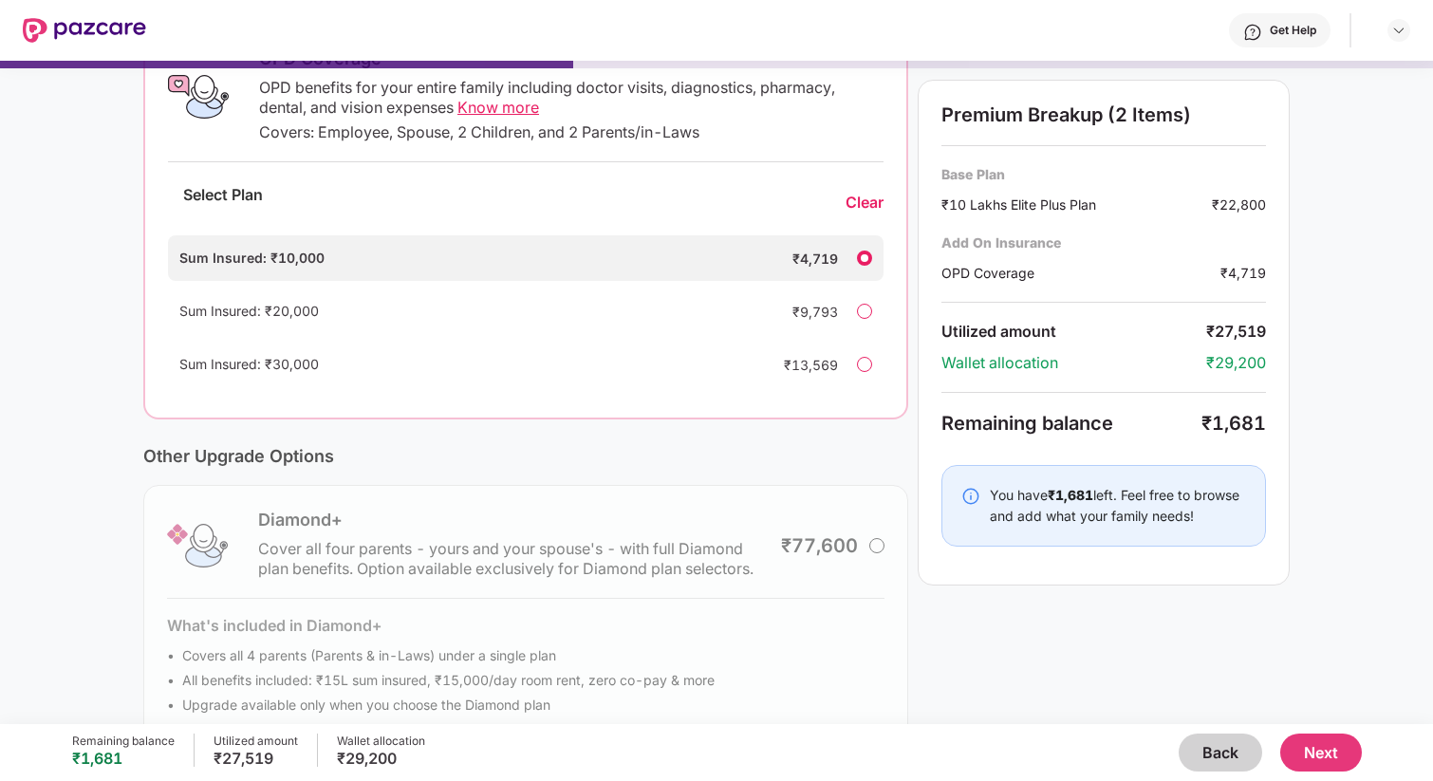
click at [1346, 748] on button "Next" at bounding box center [1321, 753] width 82 height 38
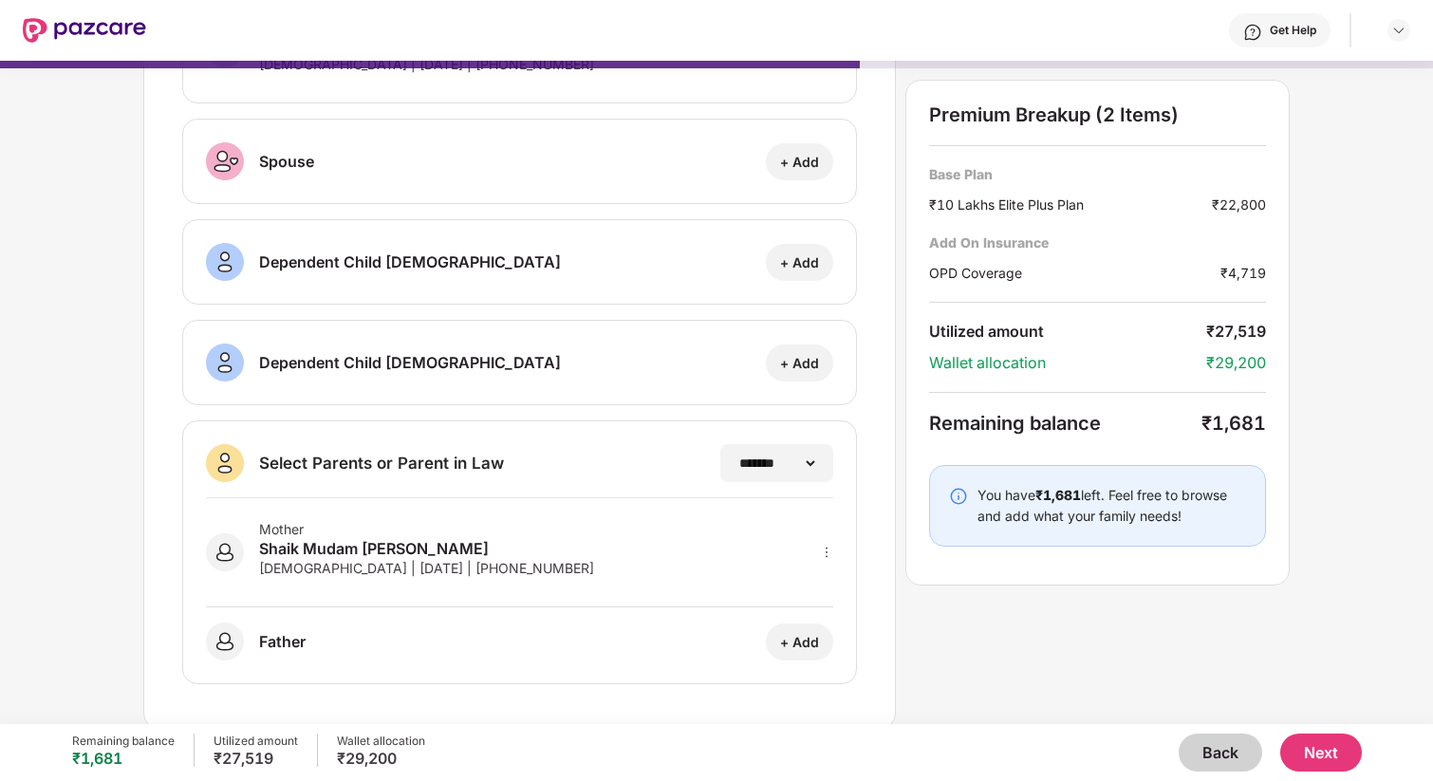
scroll to position [173, 0]
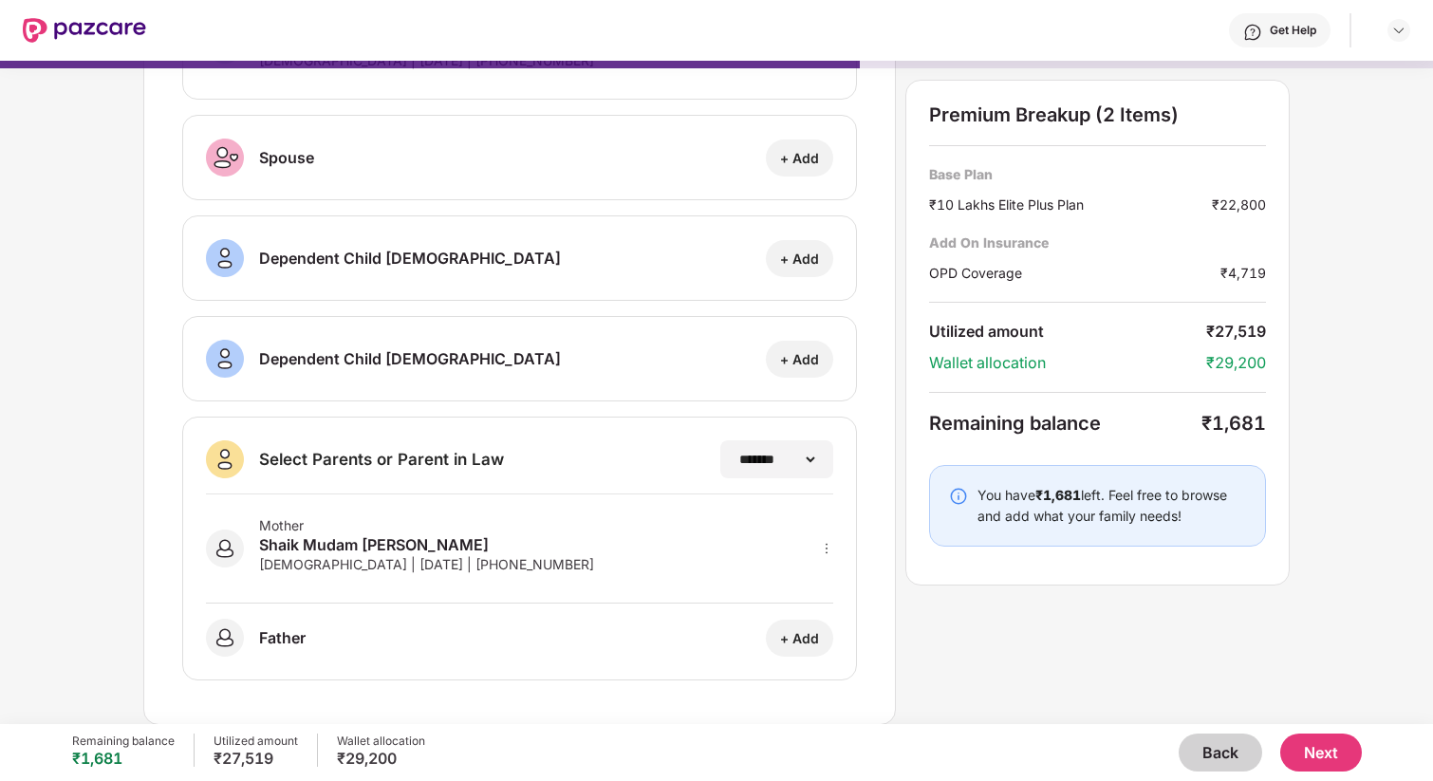
click at [1316, 741] on button "Next" at bounding box center [1321, 753] width 82 height 38
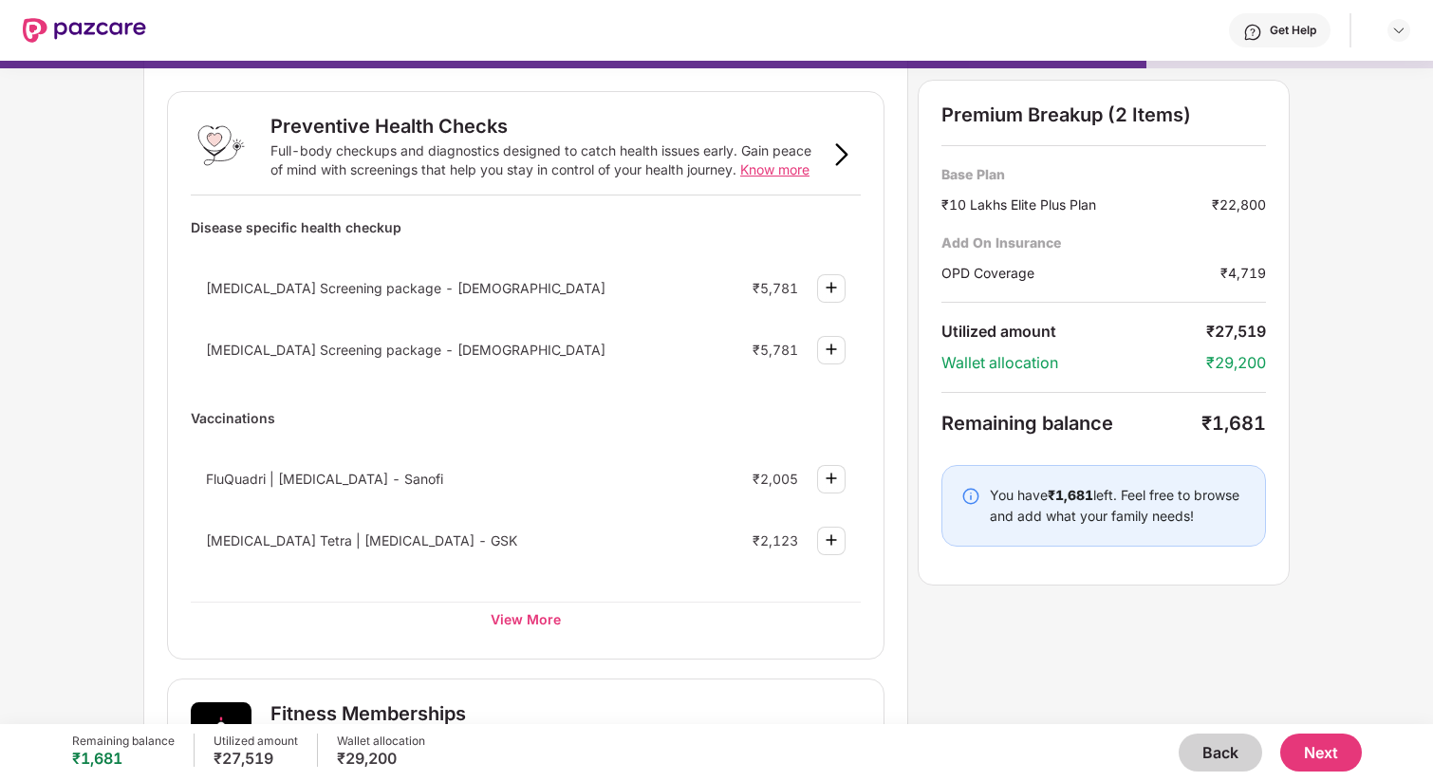
scroll to position [56, 0]
